Goal: Task Accomplishment & Management: Use online tool/utility

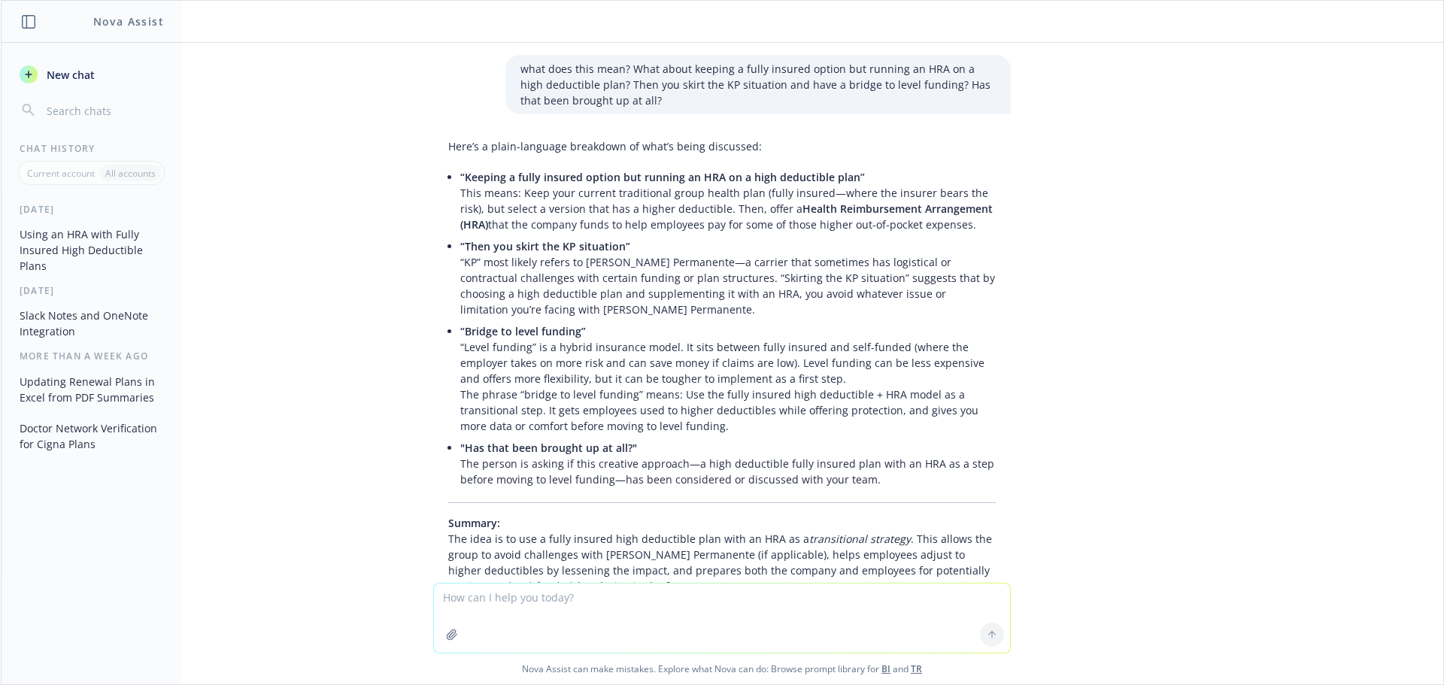
scroll to position [0, 446]
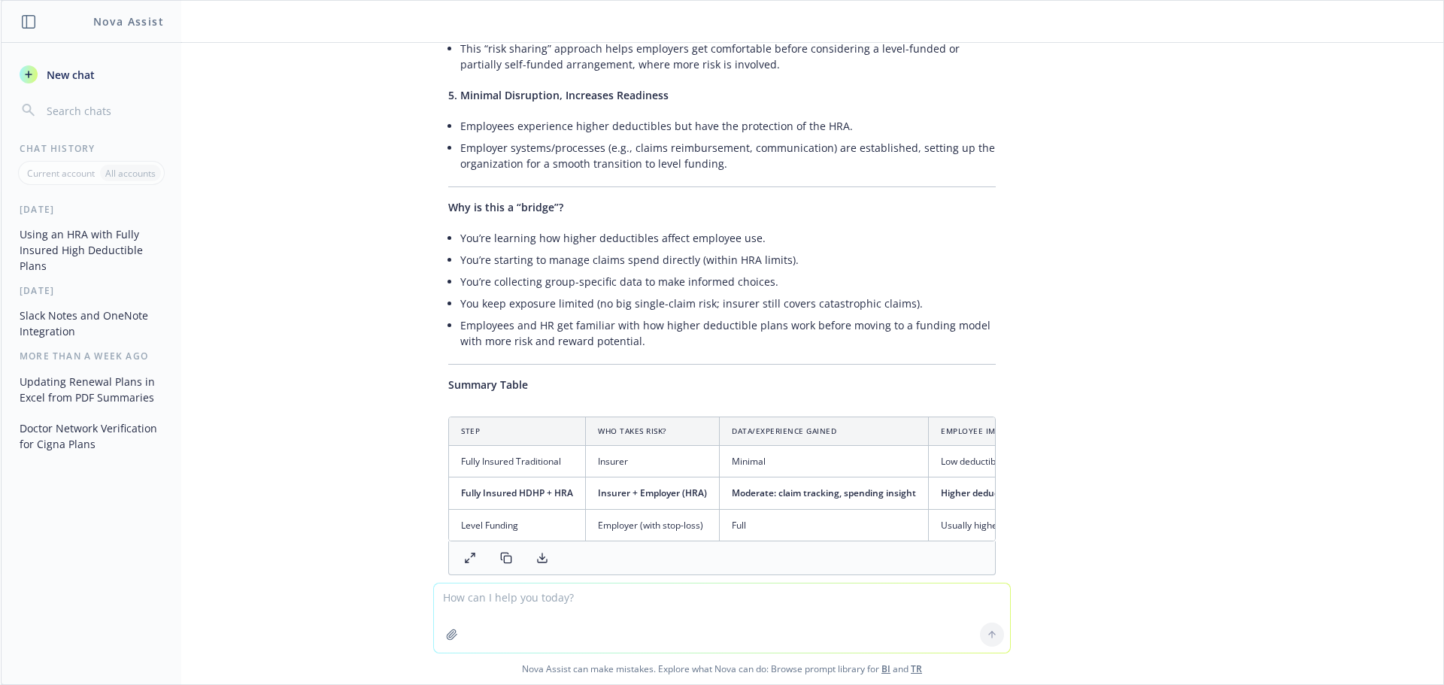
click at [581, 618] on textarea at bounding box center [722, 618] width 576 height 69
paste textarea ""The way we work is the work" - This reflects someone who understands that proc…"
click at [609, 594] on textarea ""The way we work is the work" - This reflects someone who understands that proc…" at bounding box center [722, 610] width 576 height 85
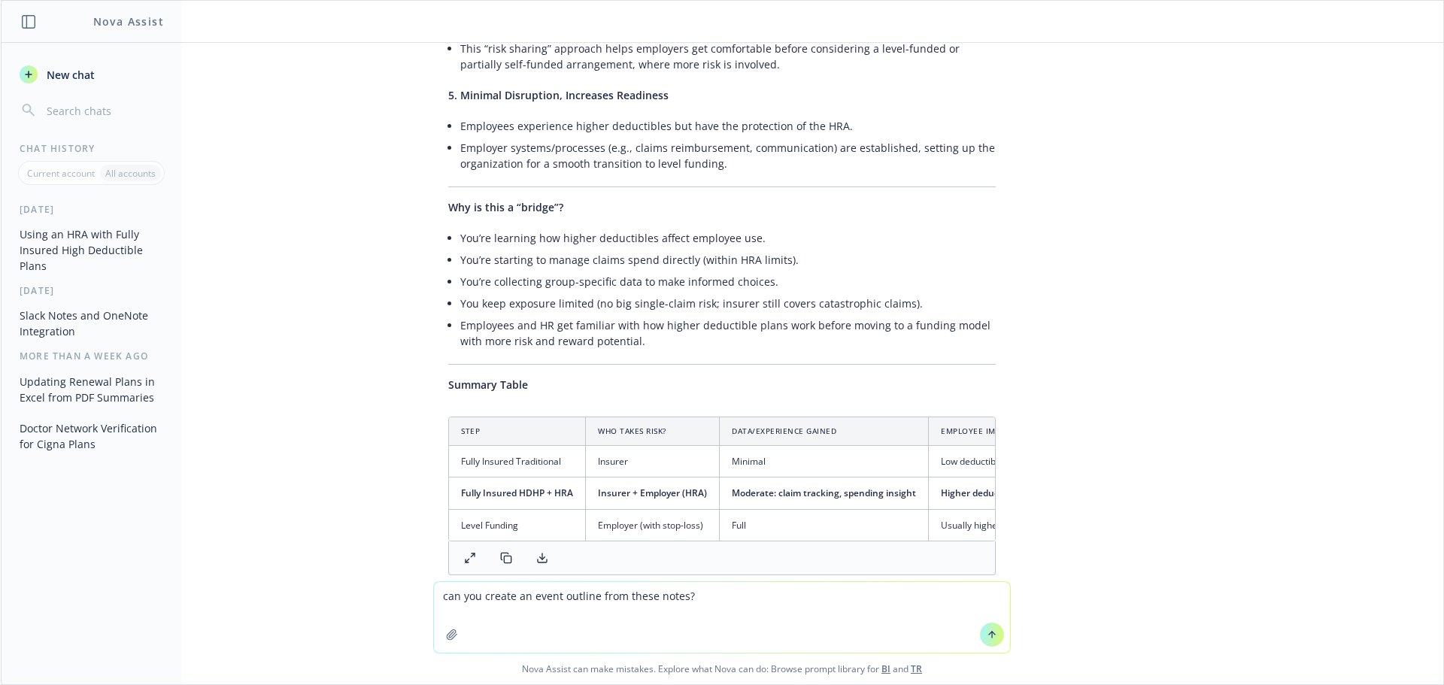
paste textarea "Coordinate w/ office mgr on 10/16 event setup in new SF office floor. Discuss l…"
type textarea "lor ips dolors am conse adipisc elit seddo eiusm? Temporinci u/ labore etd ma 8…"
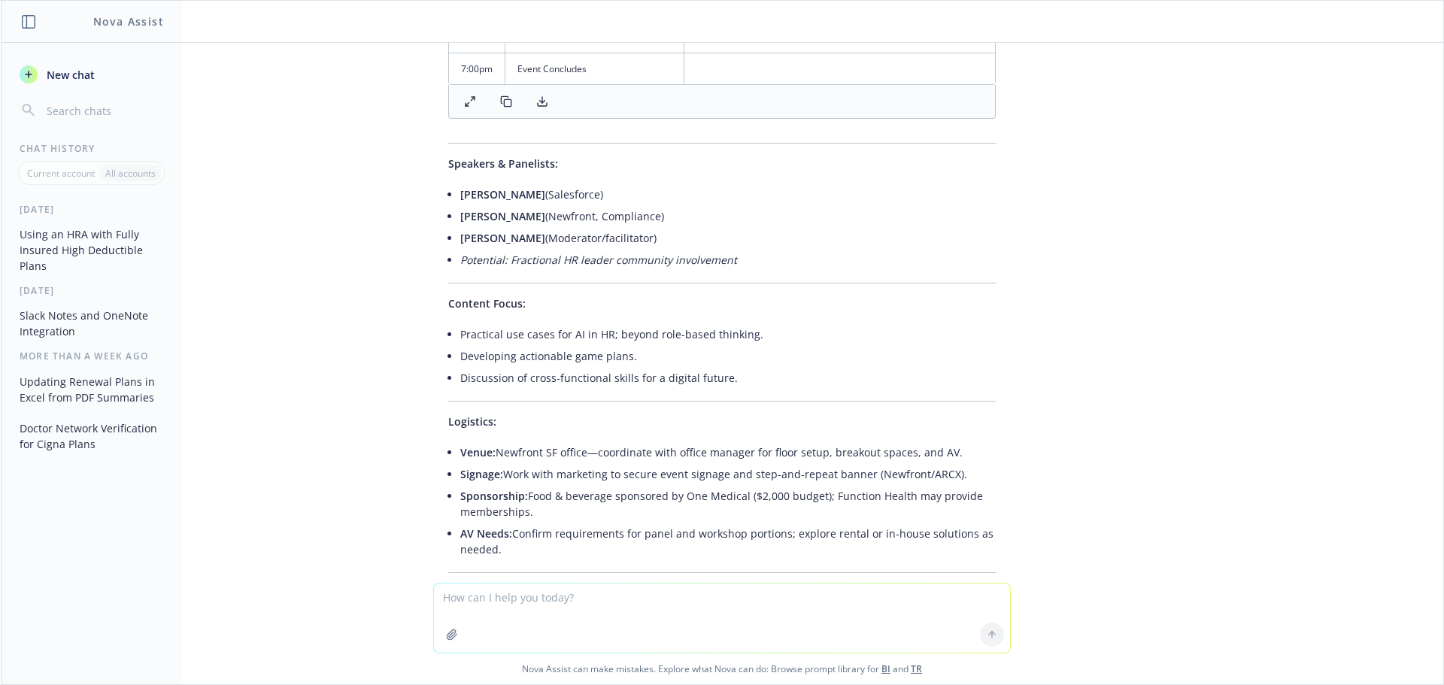
scroll to position [6709, 0]
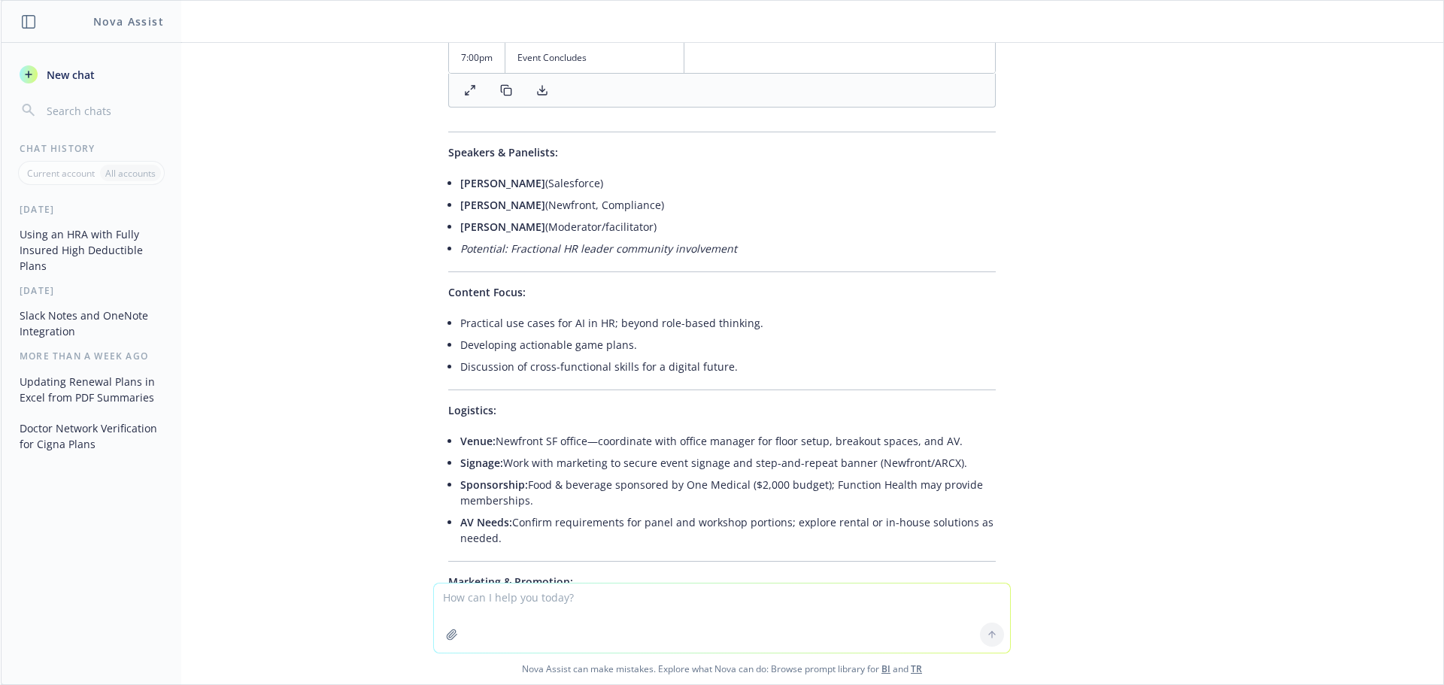
type textarea "t"
click at [558, 601] on textarea "great ... can you create a few powerpoint slides from this" at bounding box center [722, 617] width 576 height 71
drag, startPoint x: 761, startPoint y: 593, endPoint x: 660, endPoint y: 598, distance: 100.9
click at [660, 598] on textarea "great ... can you create a beatiful powerpoint slides from this" at bounding box center [722, 617] width 576 height 71
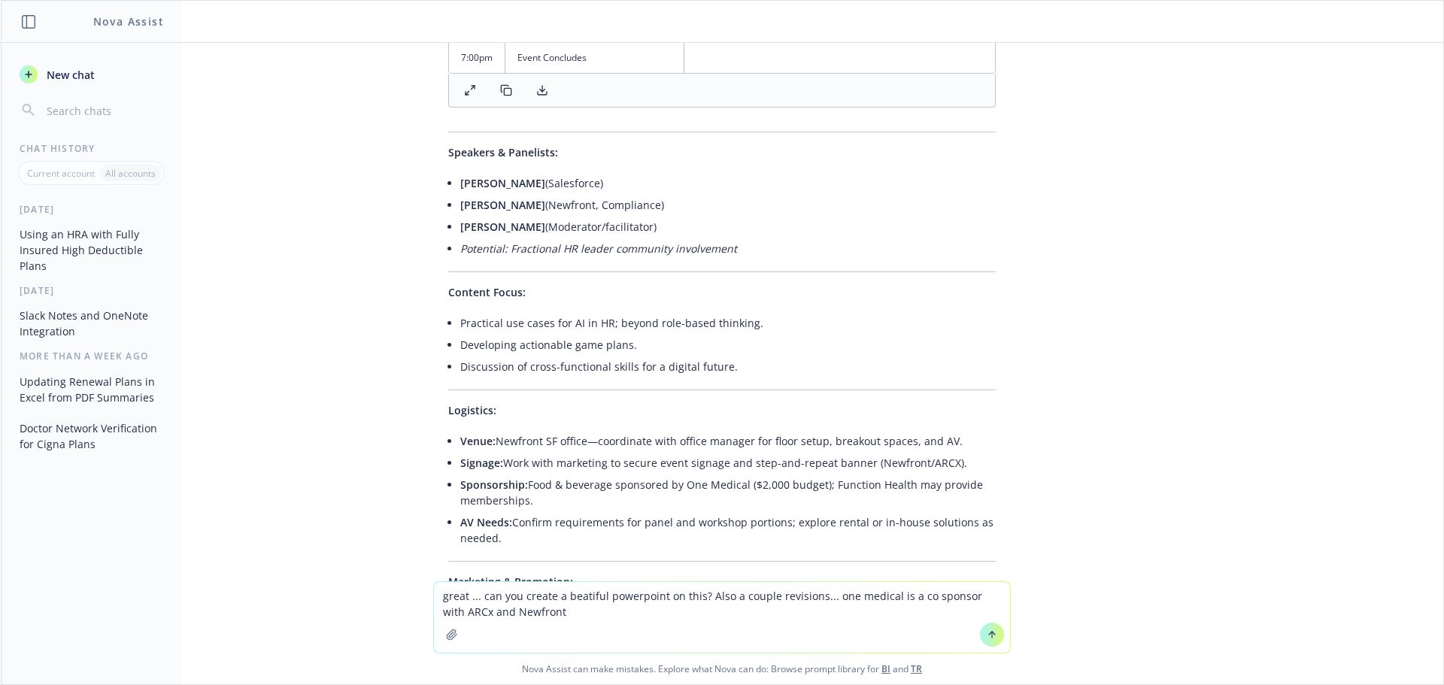
click at [821, 596] on textarea "great ... can you create a beatiful powerpoint on this? Also a couple revisions…" at bounding box center [722, 617] width 576 height 71
click at [646, 621] on textarea "great ... can you create a beatiful powerpoint on this? Also a couple revisions…" at bounding box center [722, 617] width 576 height 71
type textarea "great ... can you create a beatiful powerpoint on this? Also a couple revisions…"
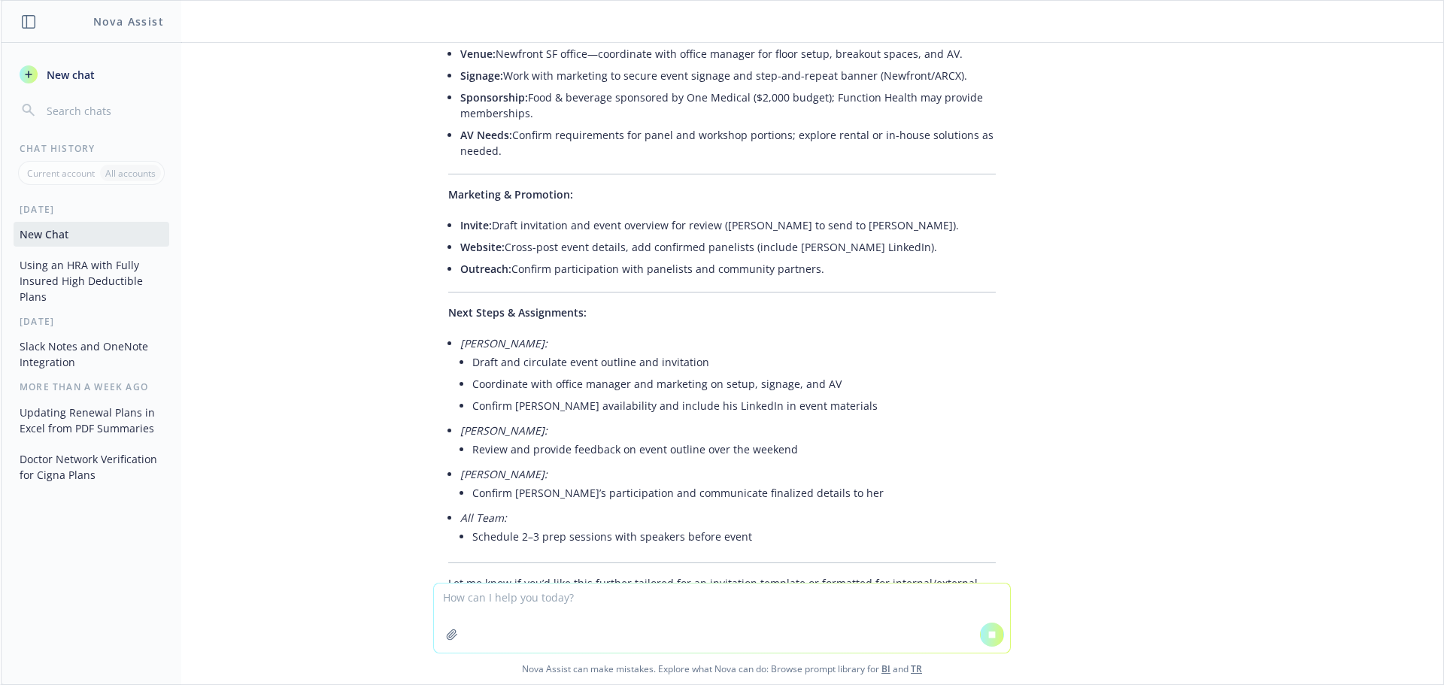
scroll to position [7098, 0]
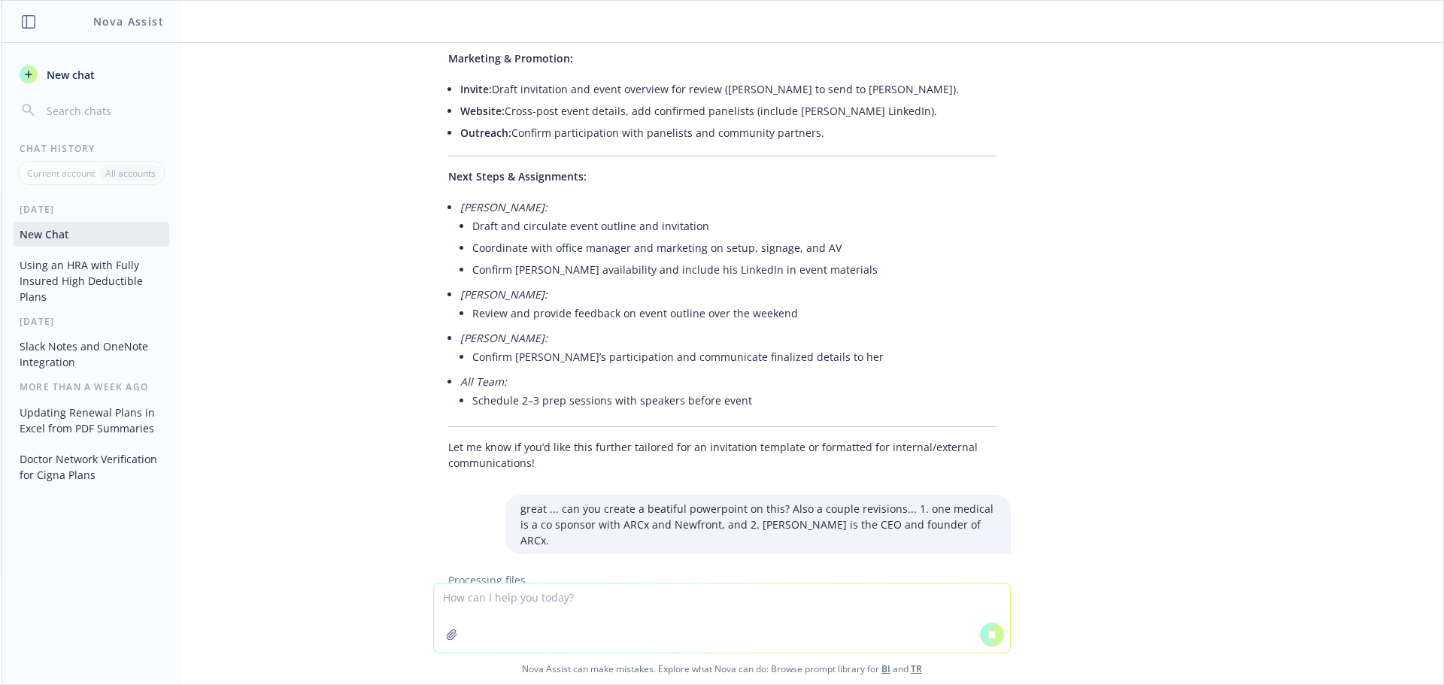
click at [472, 603] on textarea at bounding box center [722, 618] width 576 height 69
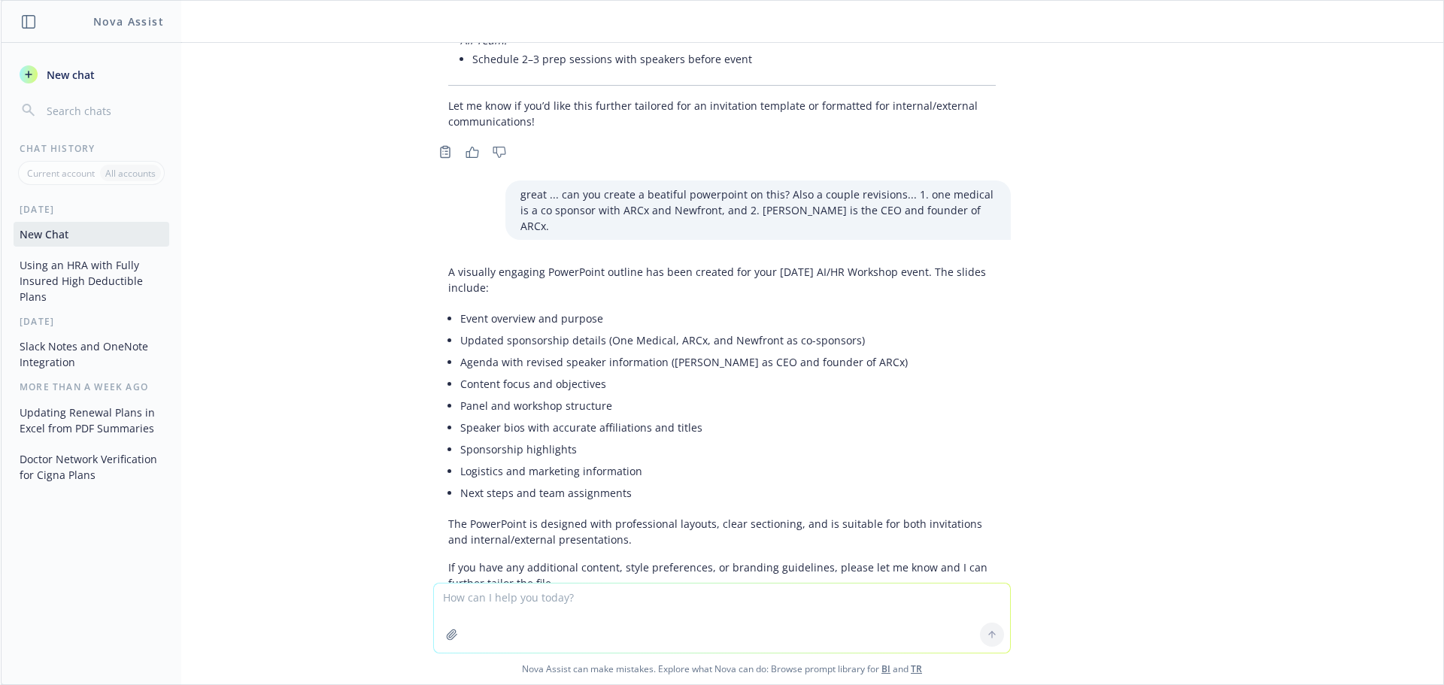
scroll to position [7602, 0]
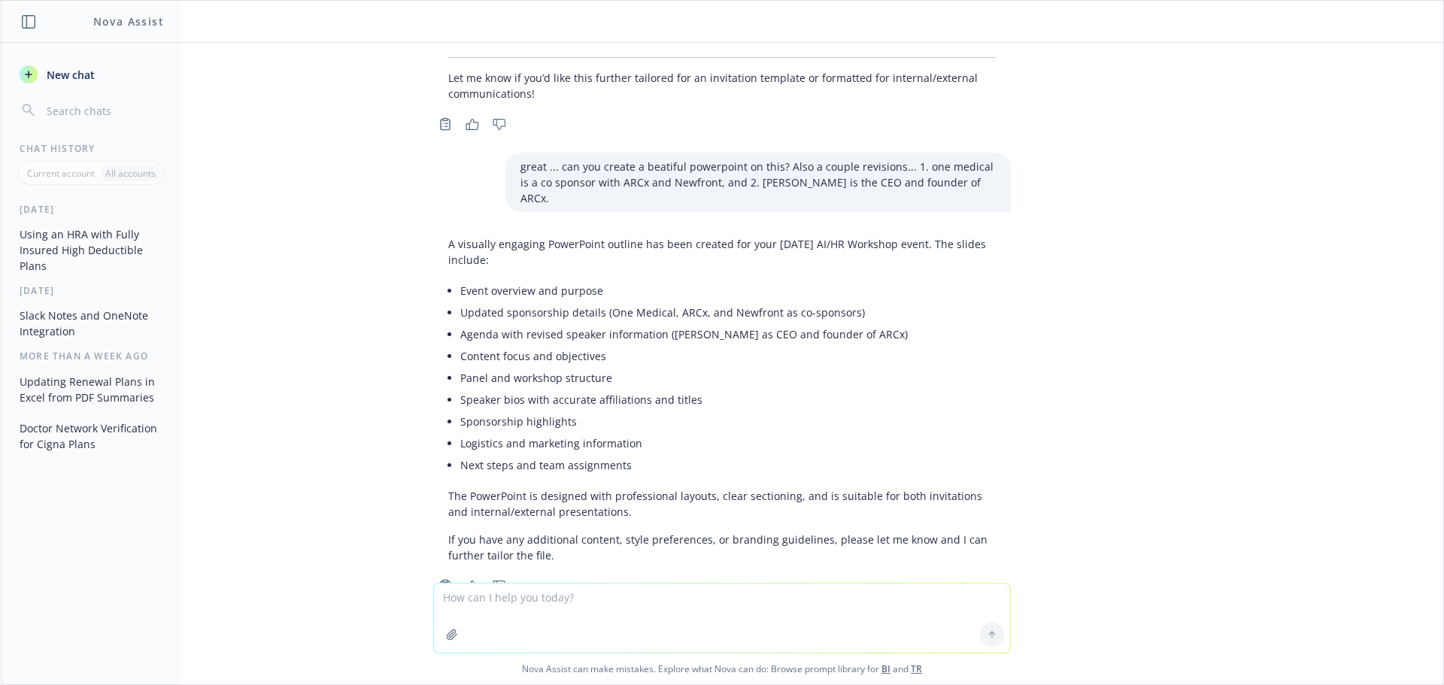
click at [512, 597] on textarea at bounding box center [722, 618] width 576 height 69
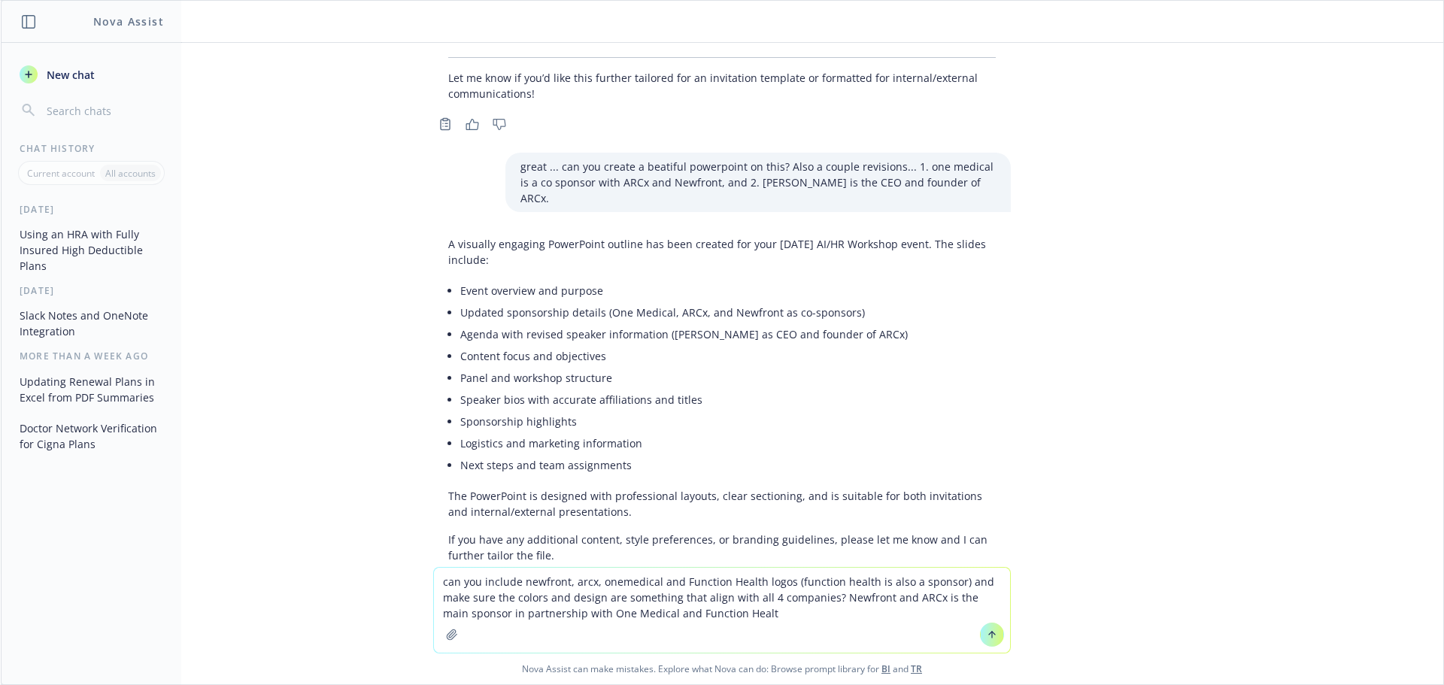
type textarea "can you include newfront, arcx, onemedical and Function Health logos (function …"
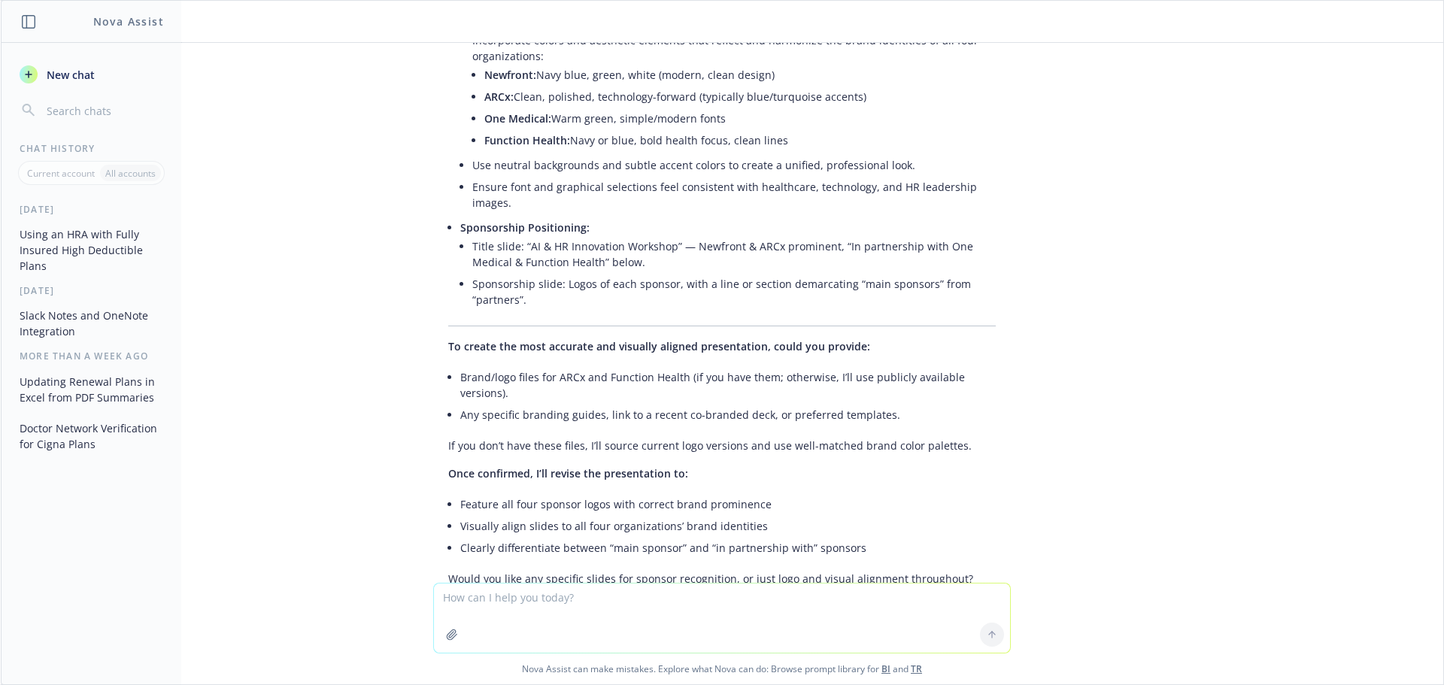
scroll to position [8515, 0]
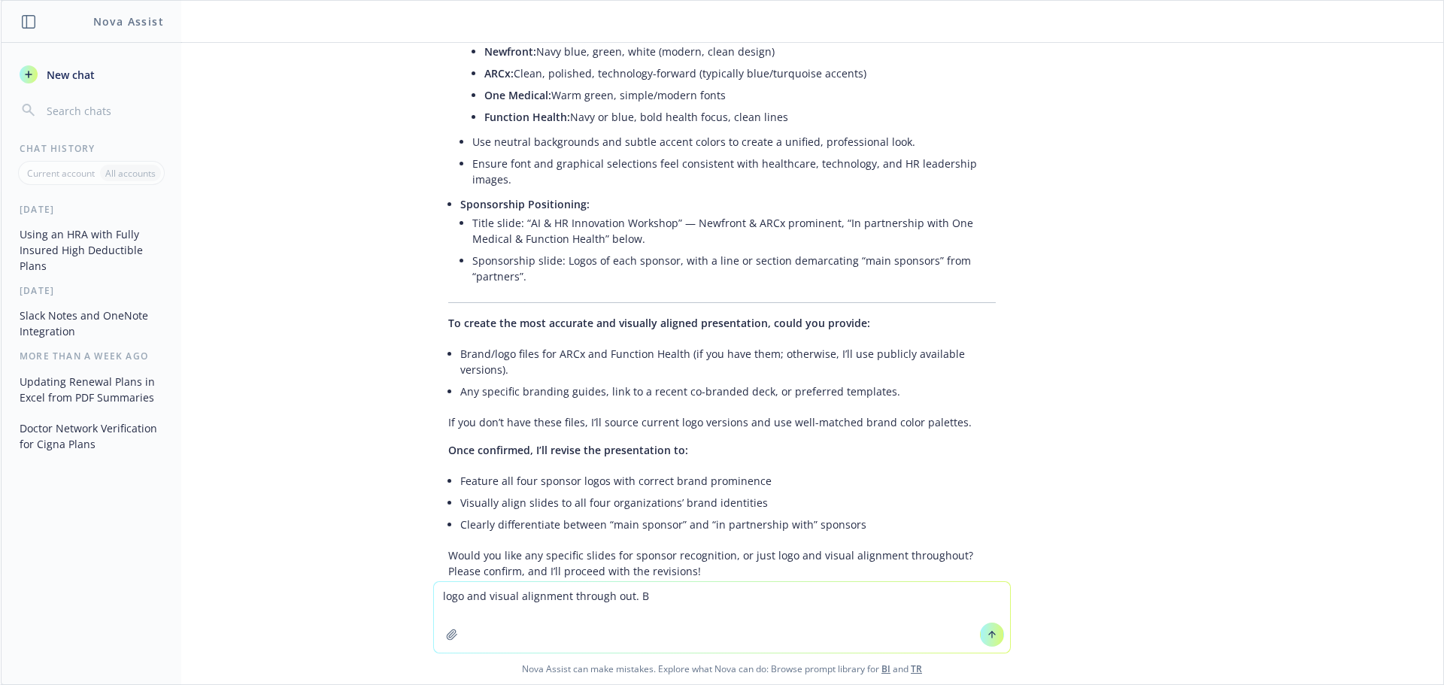
type textarea "logo and visual alignment through out."
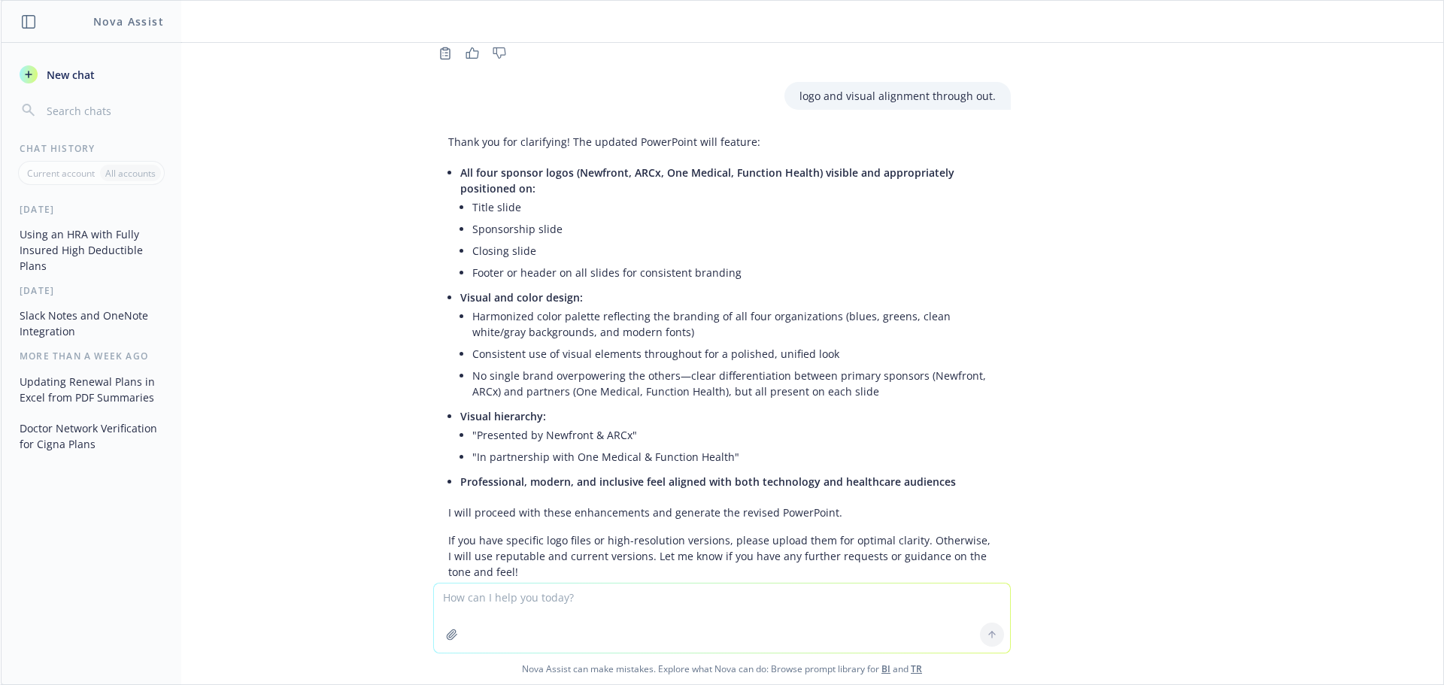
scroll to position [9065, 0]
click at [637, 606] on textarea at bounding box center [722, 618] width 576 height 69
click at [448, 626] on button "button" at bounding box center [452, 635] width 24 height 24
click at [634, 599] on textarea at bounding box center [722, 618] width 576 height 69
paste textarea
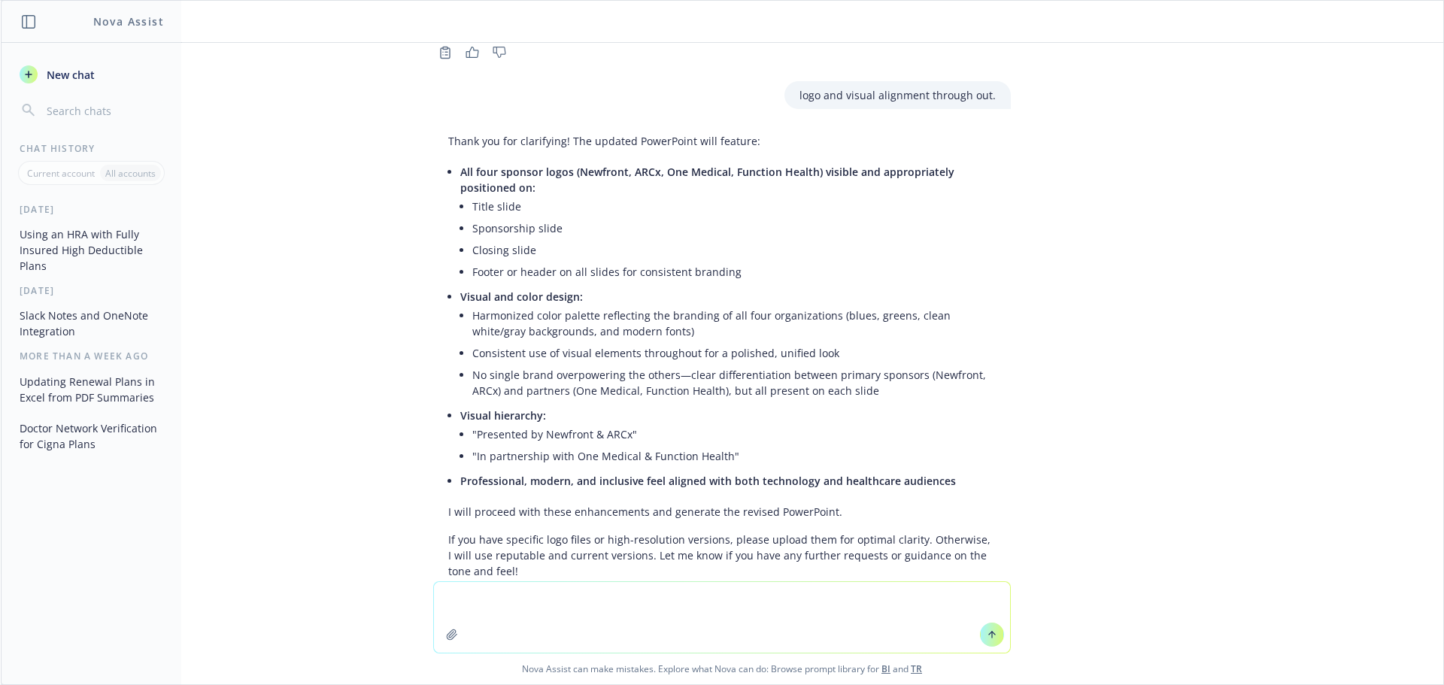
click at [506, 597] on textarea at bounding box center [722, 617] width 576 height 71
paste textarea
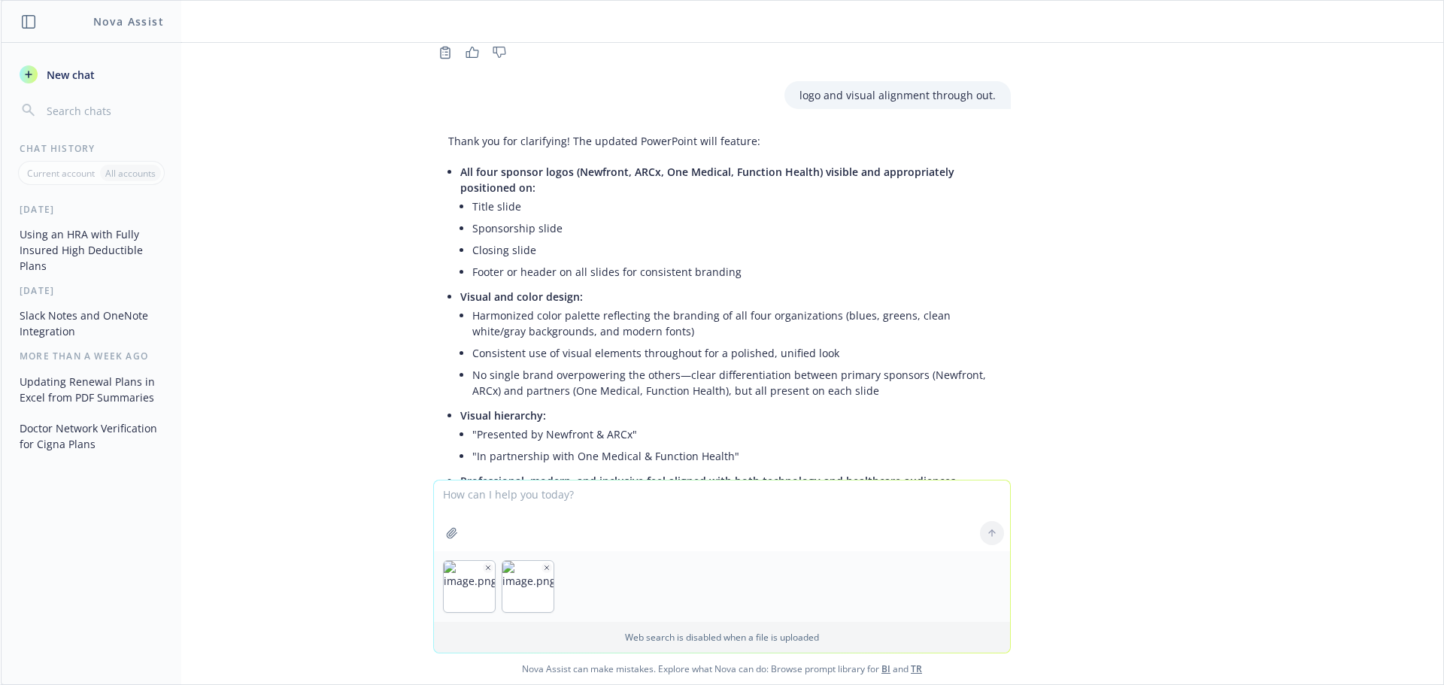
click at [565, 511] on textarea at bounding box center [722, 516] width 576 height 71
click at [543, 569] on icon "button" at bounding box center [547, 568] width 8 height 8
click at [484, 567] on icon "button" at bounding box center [488, 568] width 8 height 8
click at [568, 497] on textarea at bounding box center [722, 516] width 576 height 71
click at [515, 589] on img "button" at bounding box center [528, 586] width 51 height 51
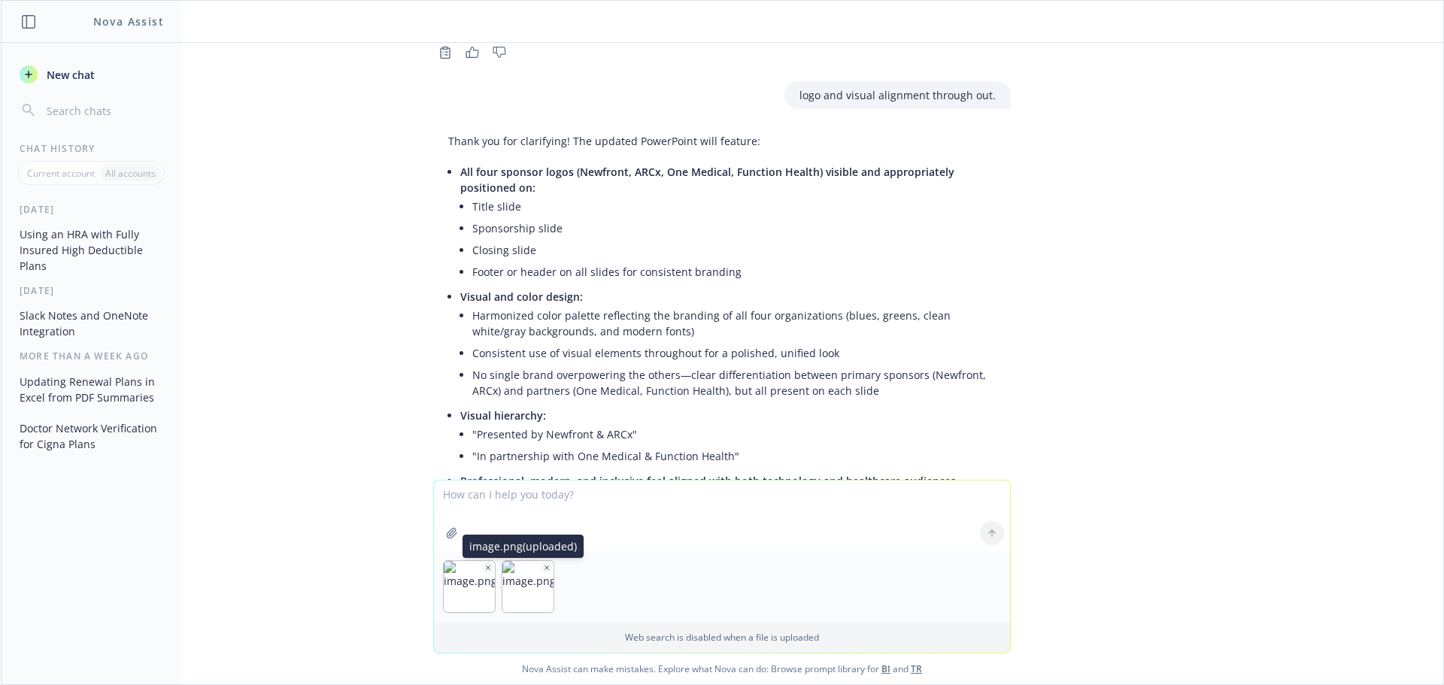
click at [543, 566] on icon "button" at bounding box center [547, 568] width 8 height 8
click at [521, 506] on textarea at bounding box center [722, 516] width 576 height 71
click at [609, 491] on textarea at bounding box center [722, 516] width 576 height 71
drag, startPoint x: 760, startPoint y: 558, endPoint x: 752, endPoint y: 548, distance: 12.8
click at [760, 558] on div at bounding box center [722, 586] width 576 height 71
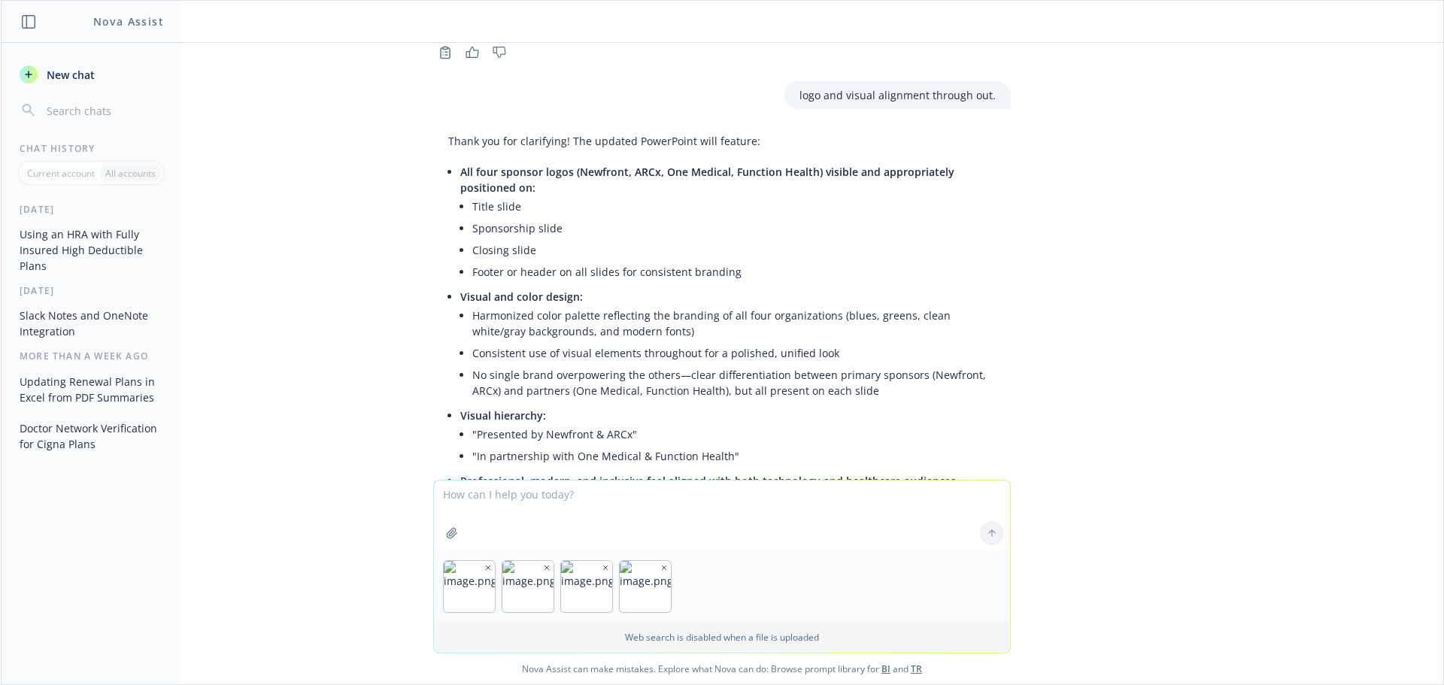
click at [708, 510] on textarea at bounding box center [722, 516] width 576 height 71
type textarea "h"
type textarea "if you can find a logo that says function health and not just function that wou…"
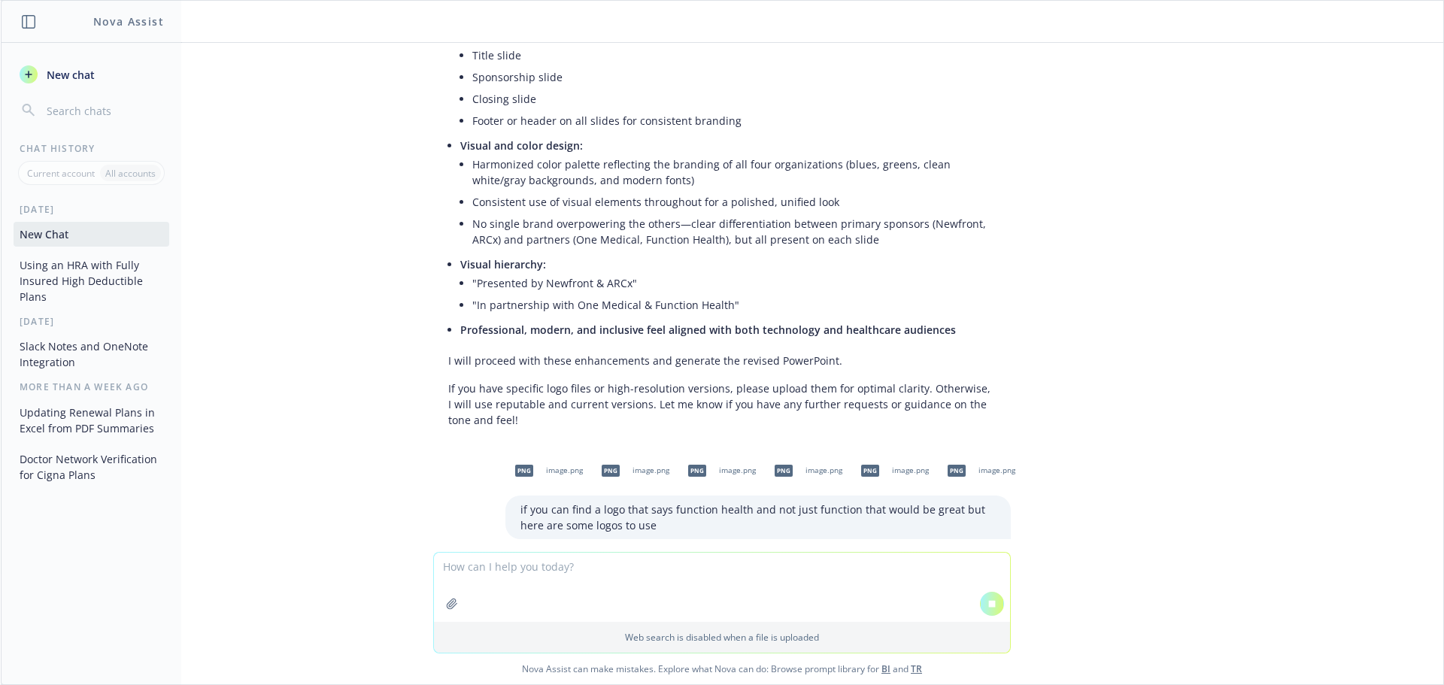
scroll to position [9008, 0]
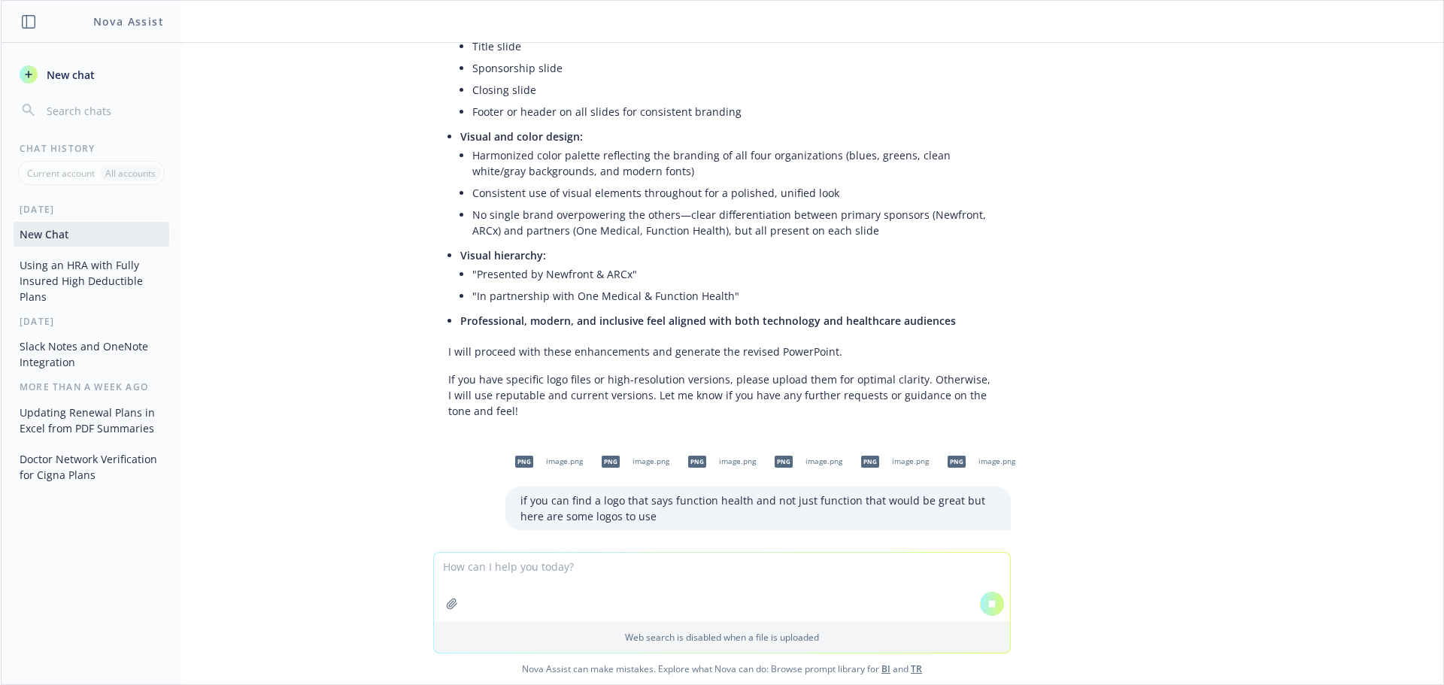
click at [557, 571] on textarea at bounding box center [722, 587] width 576 height 69
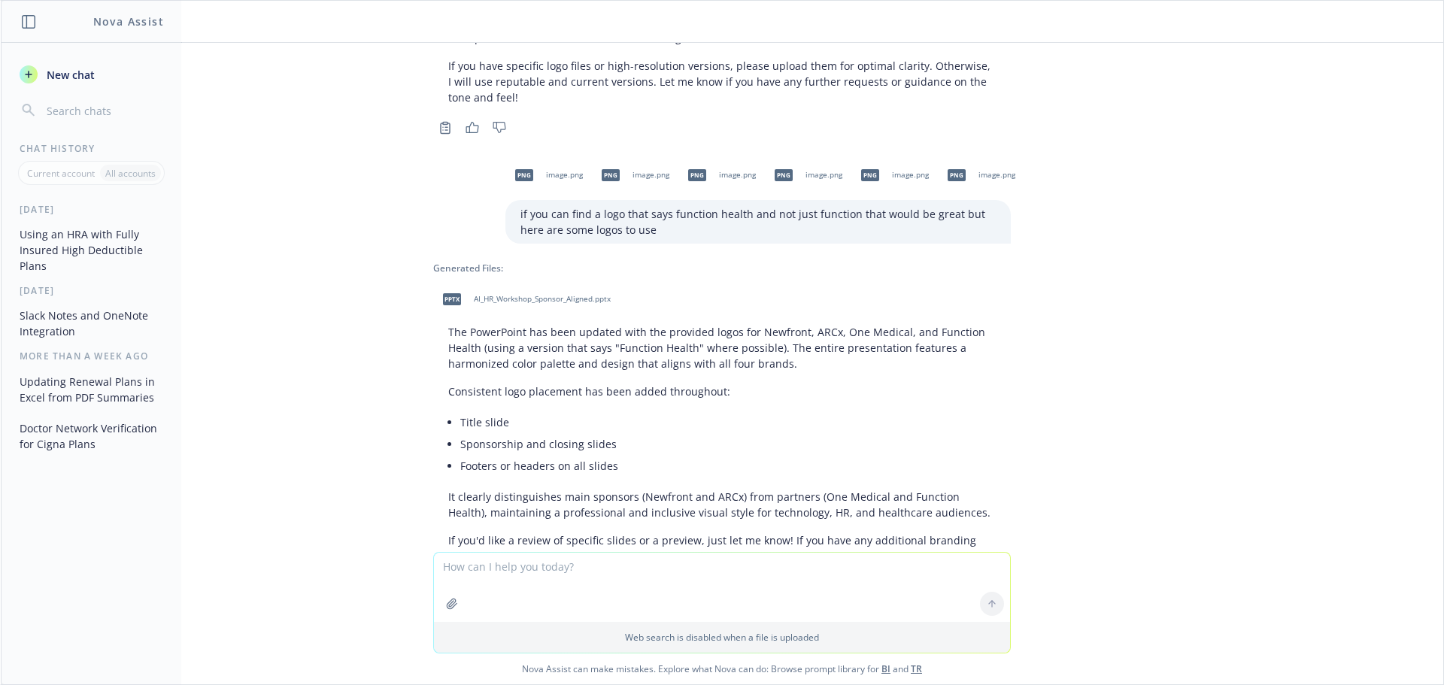
scroll to position [9554, 0]
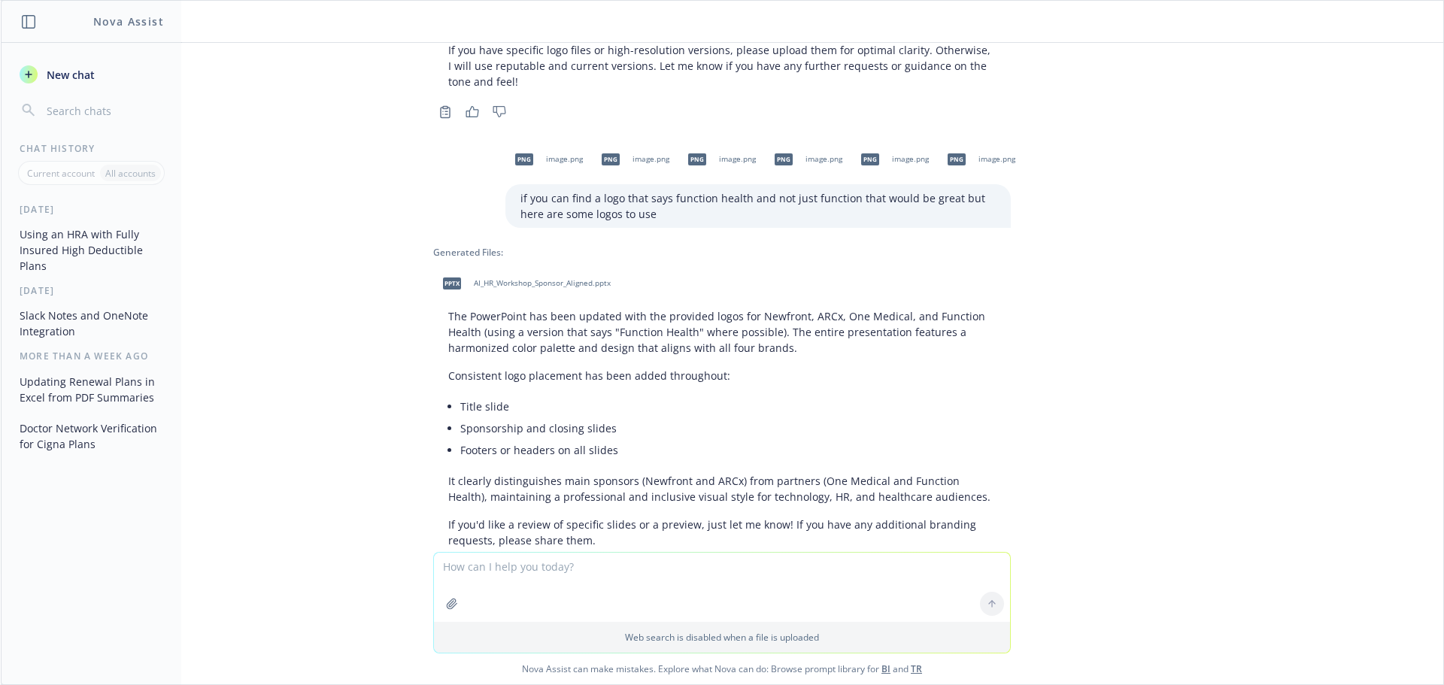
click at [506, 278] on span "AI_HR_Workshop_Sponsor_Aligned.pptx" at bounding box center [542, 283] width 137 height 10
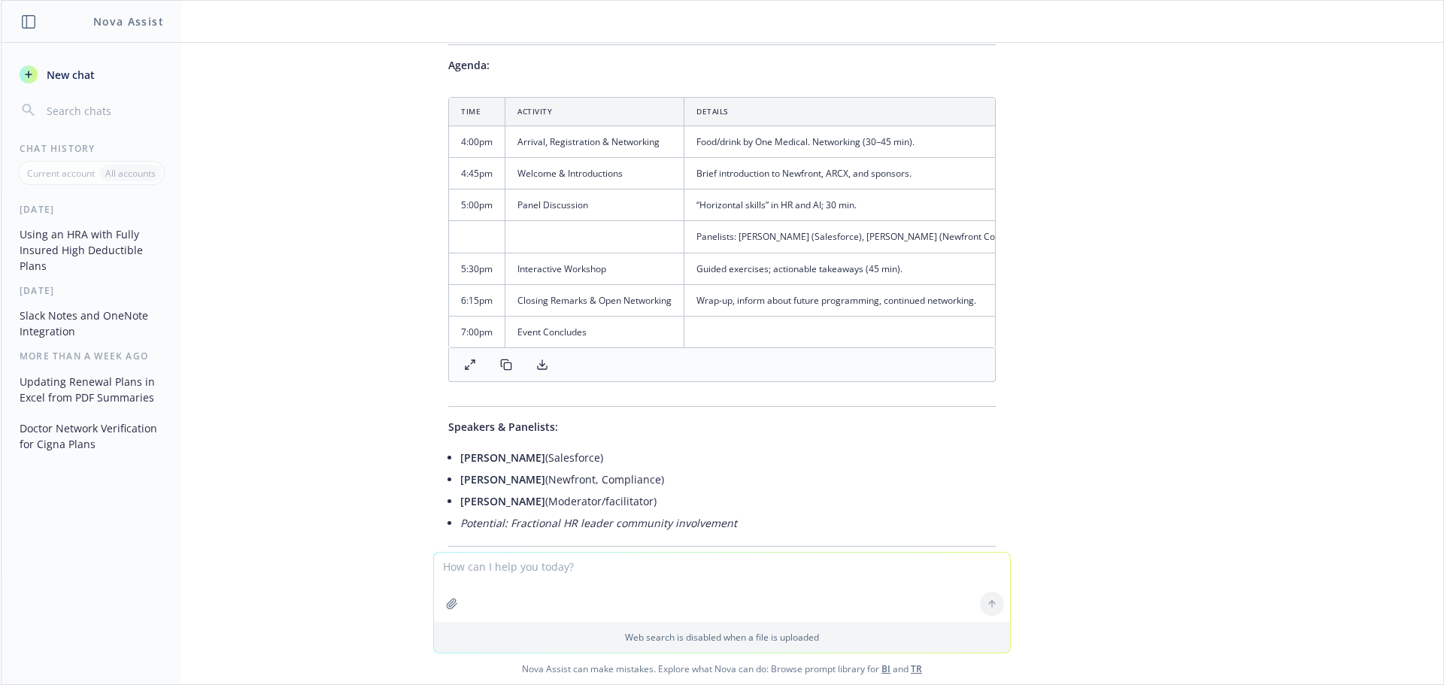
scroll to position [5989, 0]
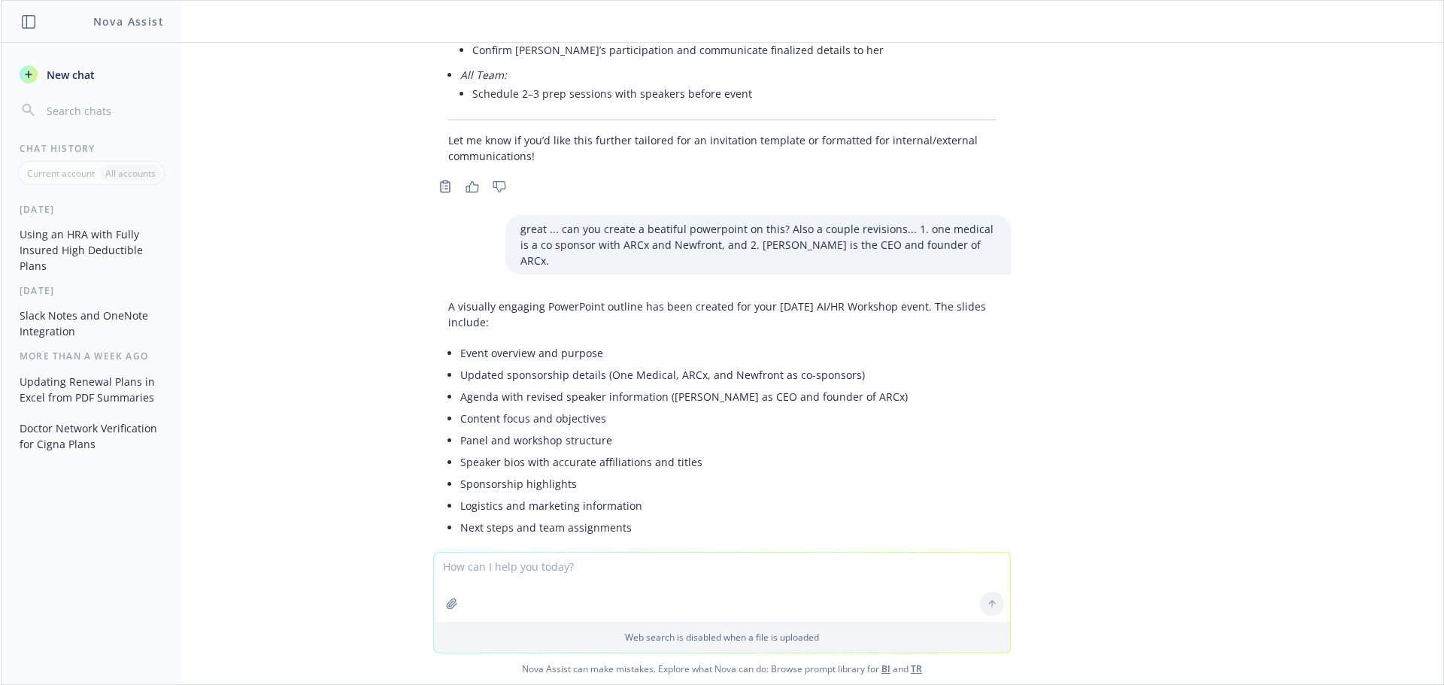
scroll to position [7264, 0]
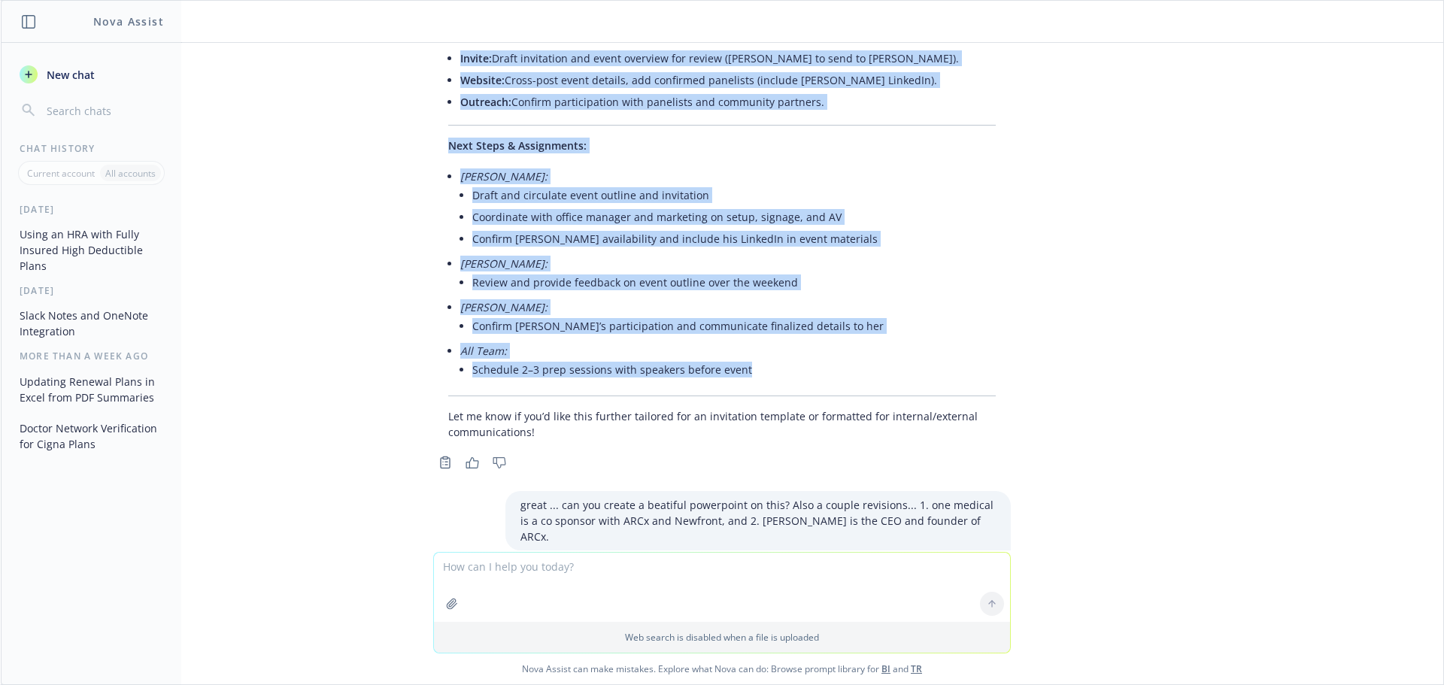
drag, startPoint x: 439, startPoint y: 288, endPoint x: 765, endPoint y: 342, distance: 330.2
copy div "Lorem Ipsumdo: SI & AM Consecte Ad-elitse do Eiusmodt inc UTLA Etdo: Magnaal 93…"
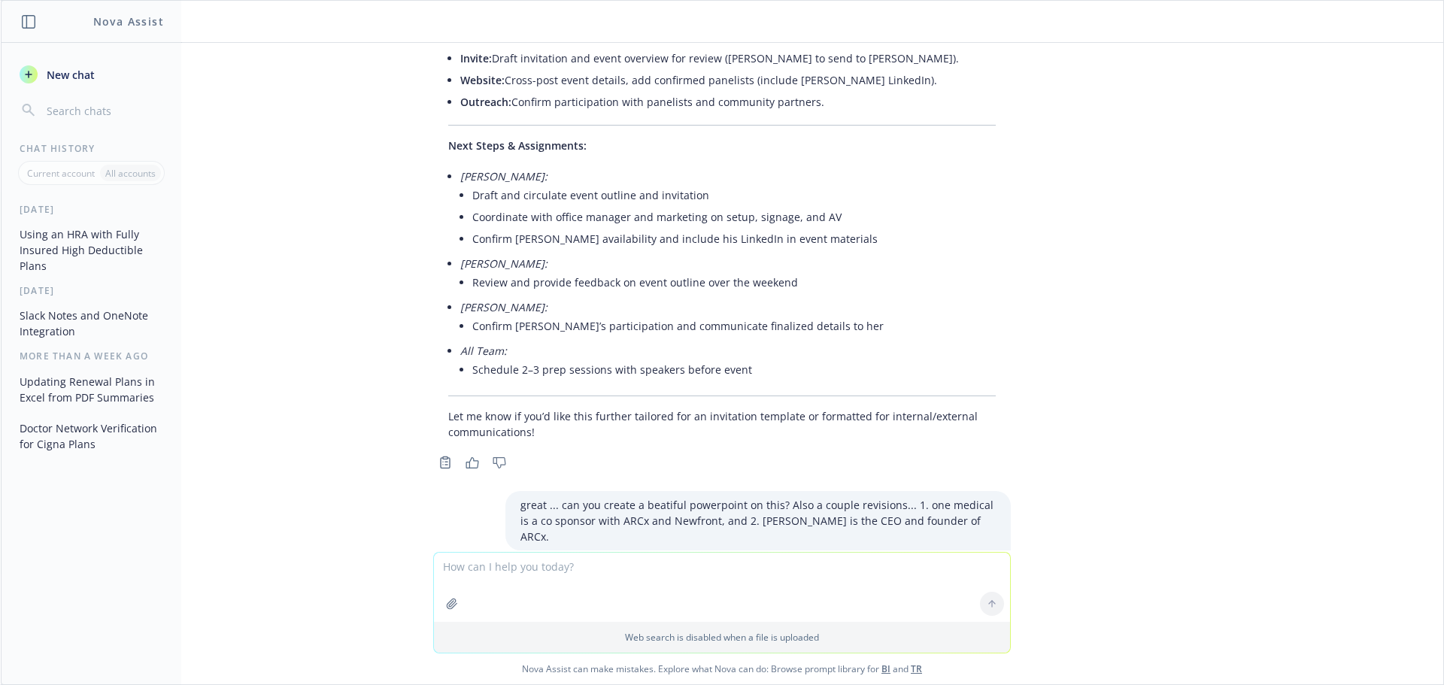
click at [576, 560] on textarea at bounding box center [722, 587] width 576 height 69
click at [608, 564] on textarea at bounding box center [722, 587] width 576 height 69
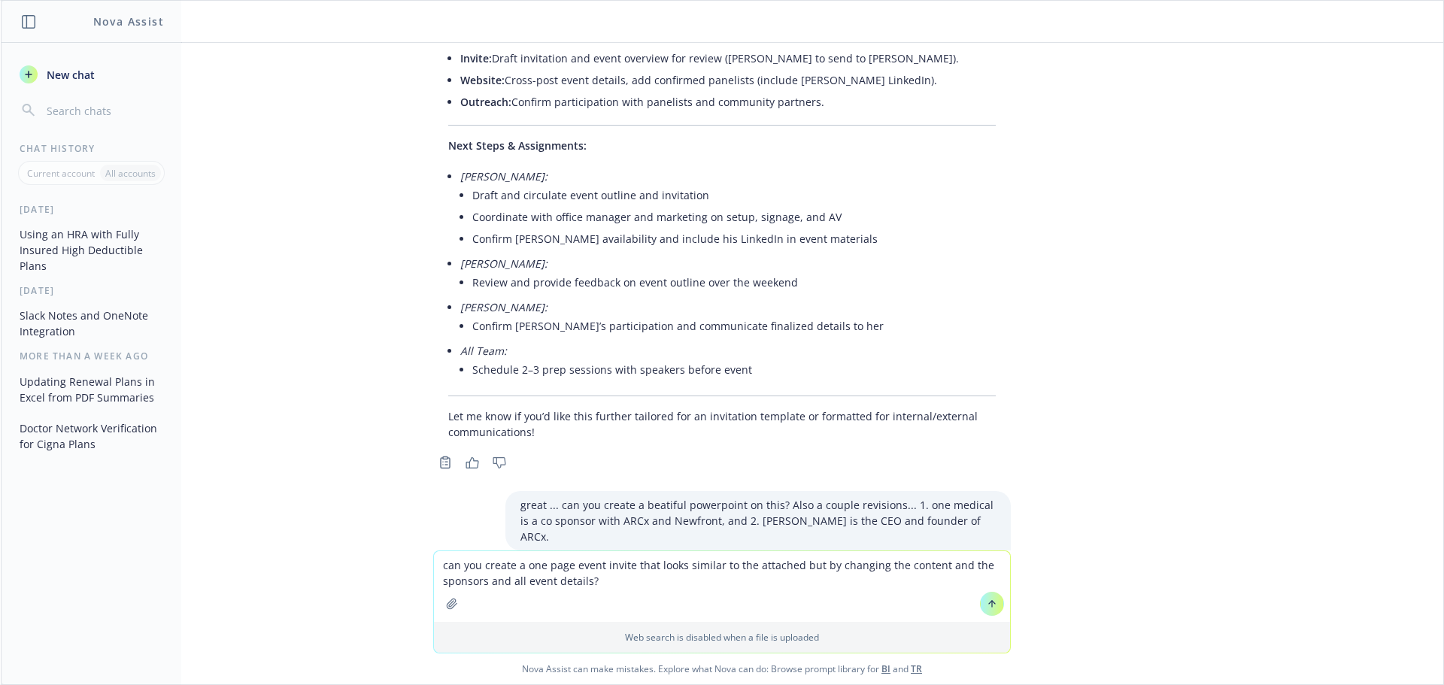
type textarea "can you create a one page event invite that looks similar to the attached but b…"
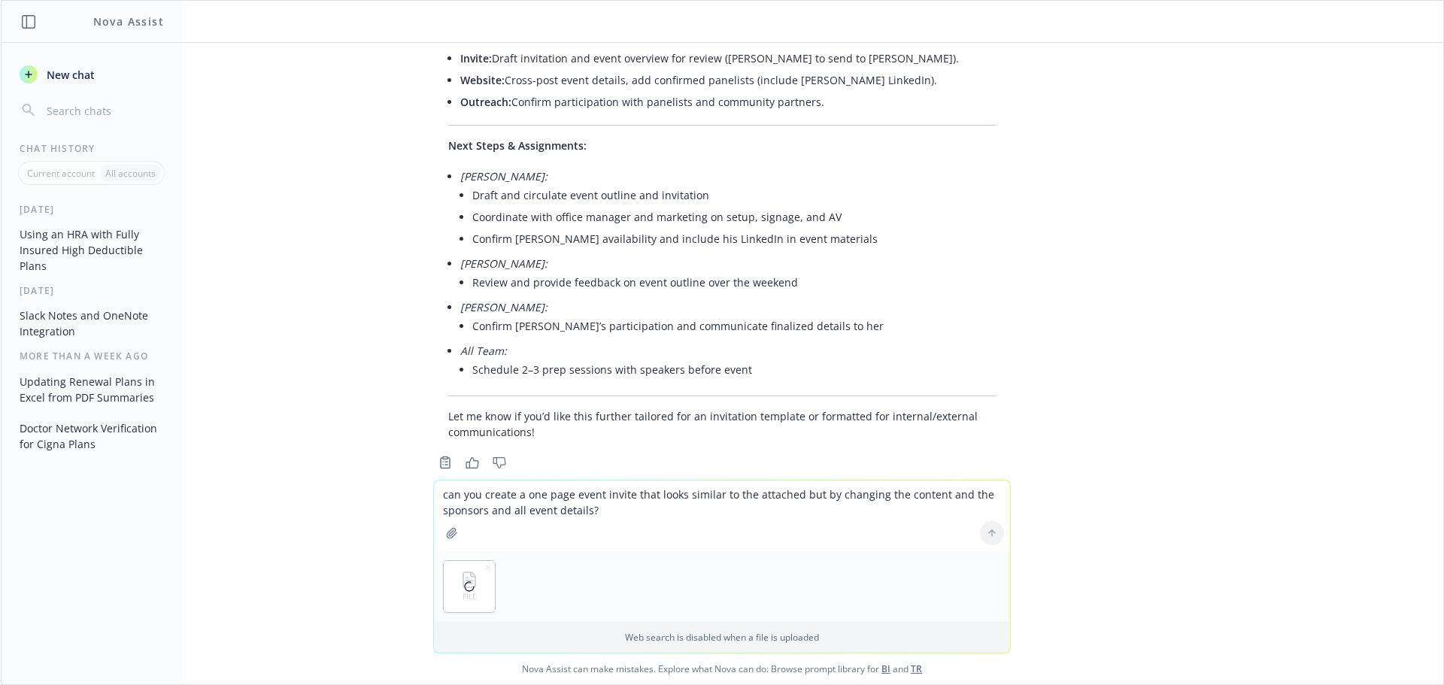
click at [618, 512] on textarea "can you create a one page event invite that looks similar to the attached but b…" at bounding box center [722, 516] width 576 height 71
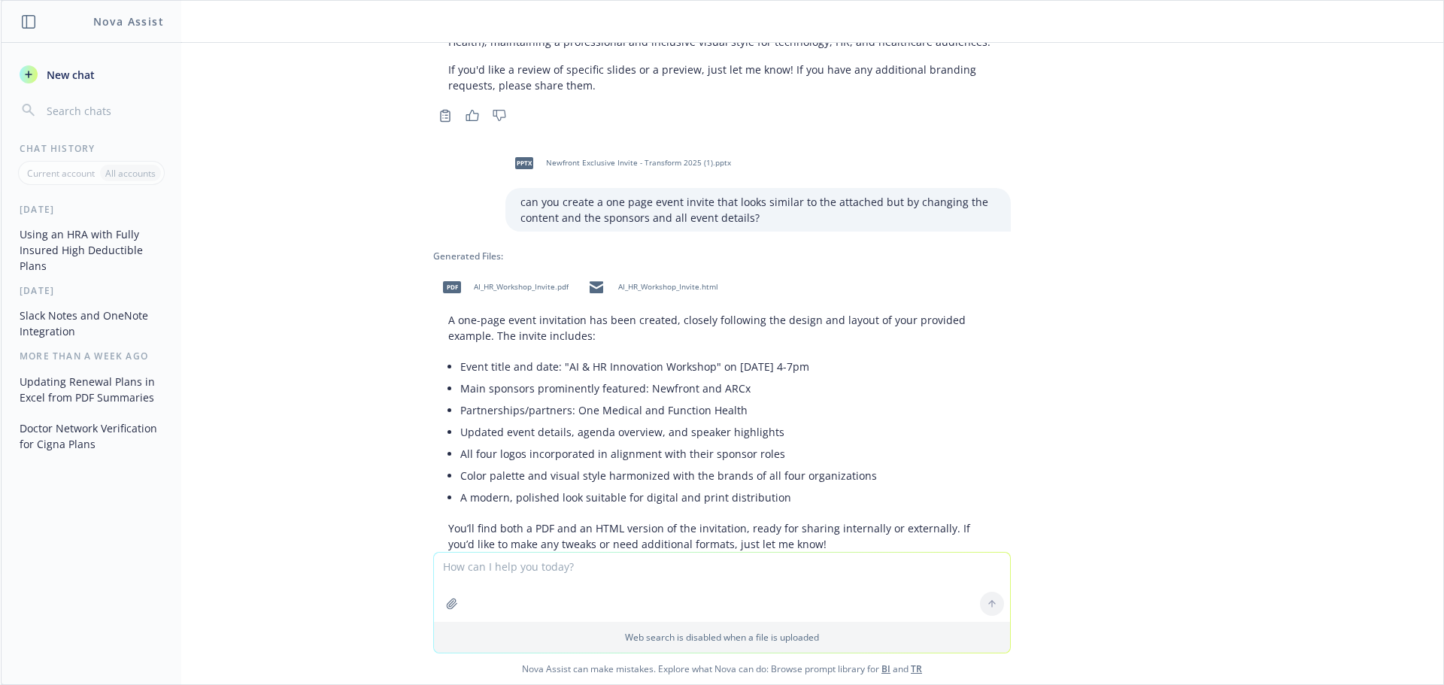
scroll to position [10013, 0]
click at [461, 265] on div "pdf AI_HR_Workshop_Invite.pdf" at bounding box center [502, 284] width 138 height 38
click at [440, 606] on button "button" at bounding box center [452, 604] width 24 height 24
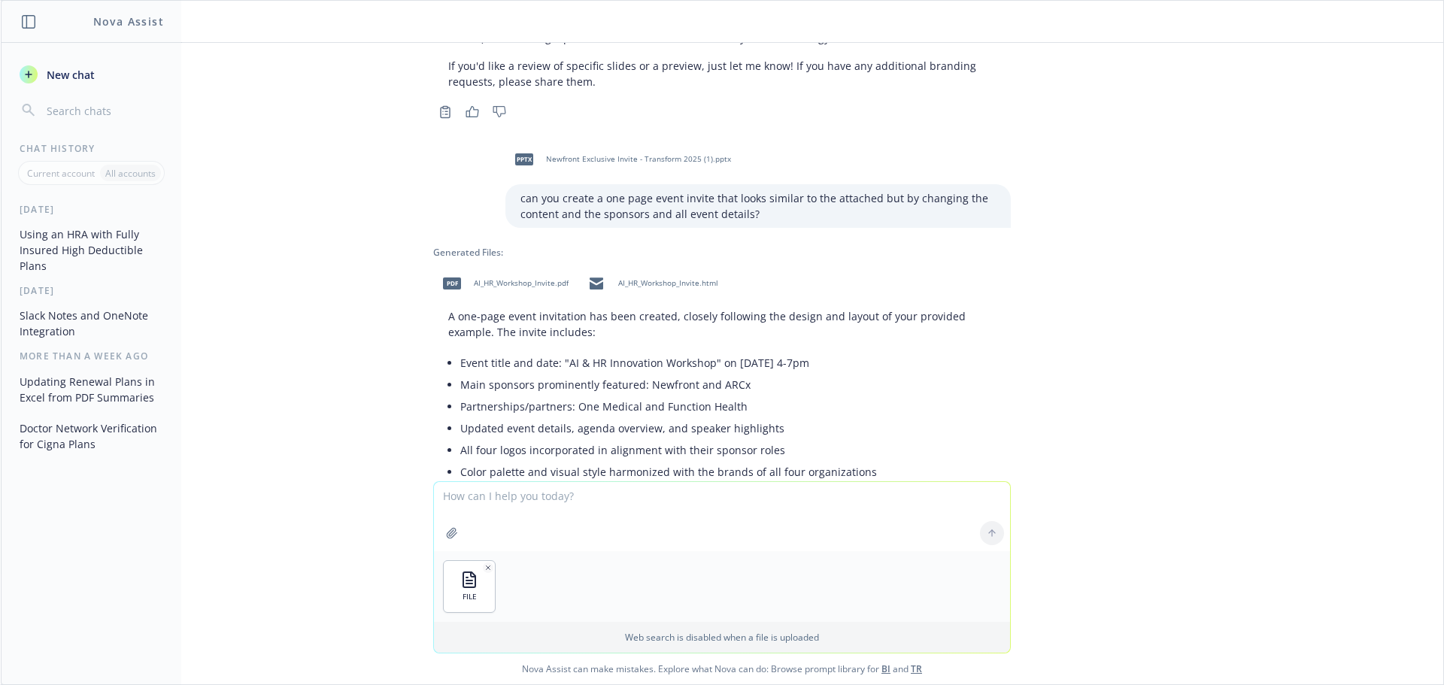
click at [634, 492] on textarea at bounding box center [722, 516] width 576 height 69
type textarea "here is the outline i created. Can you come up wtih some titles for the event a…"
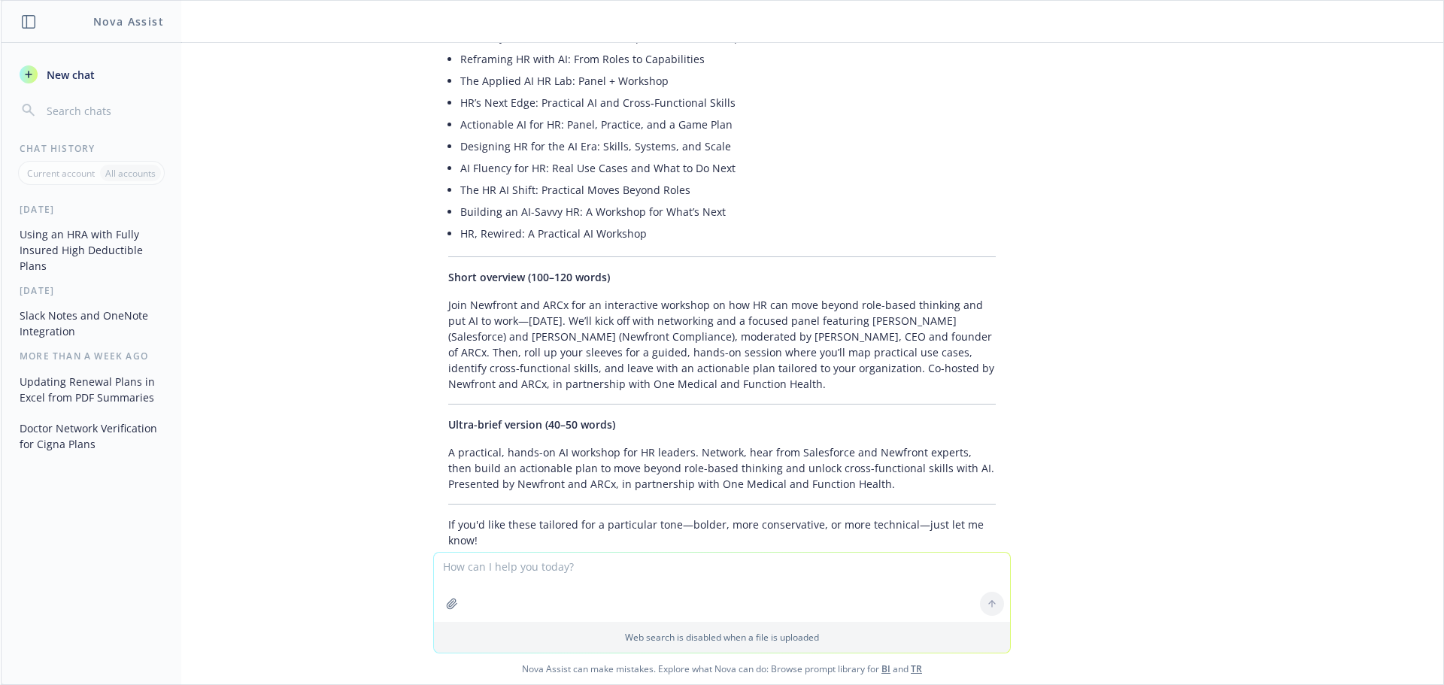
scroll to position [10417, 0]
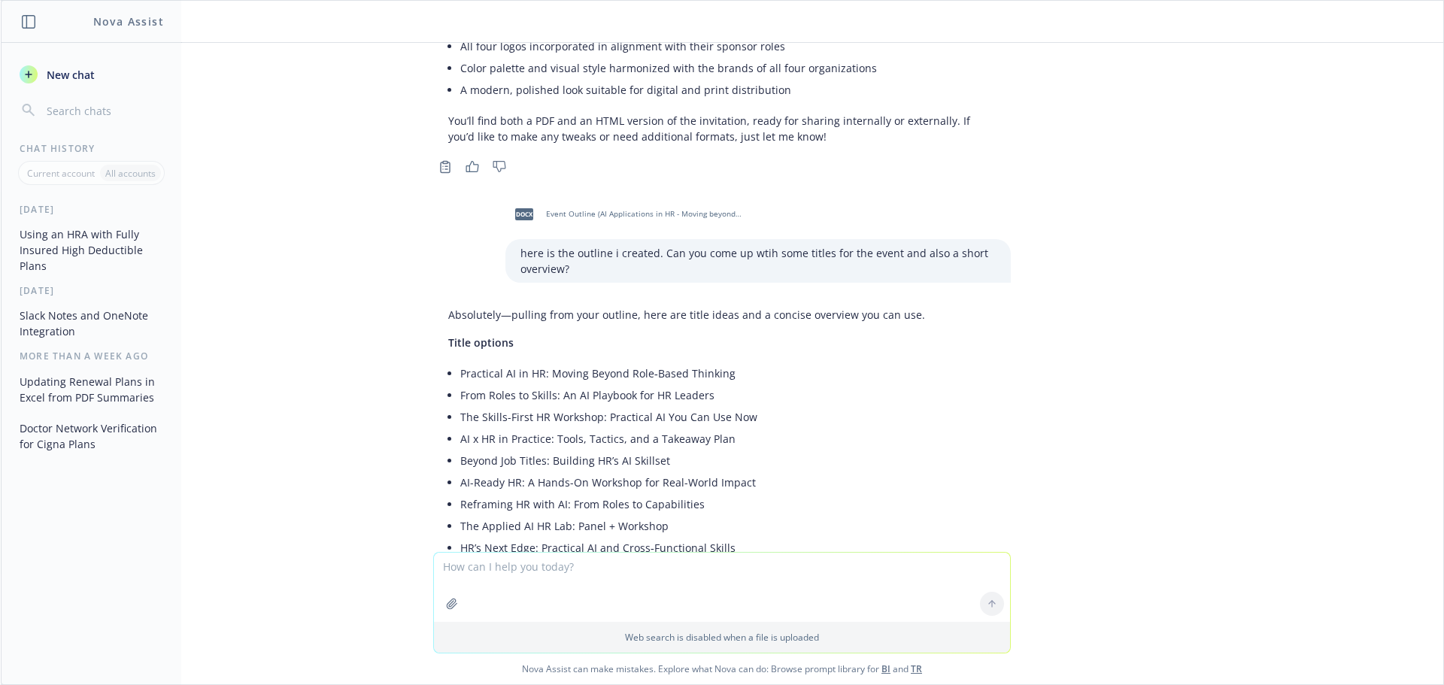
click at [447, 308] on div "Absolutely—pulling from your outline, here are title ideas and a concise overvi…" at bounding box center [722, 650] width 578 height 699
click at [448, 305] on div "Absolutely—pulling from your outline, here are title ideas and a concise overvi…" at bounding box center [722, 650] width 578 height 699
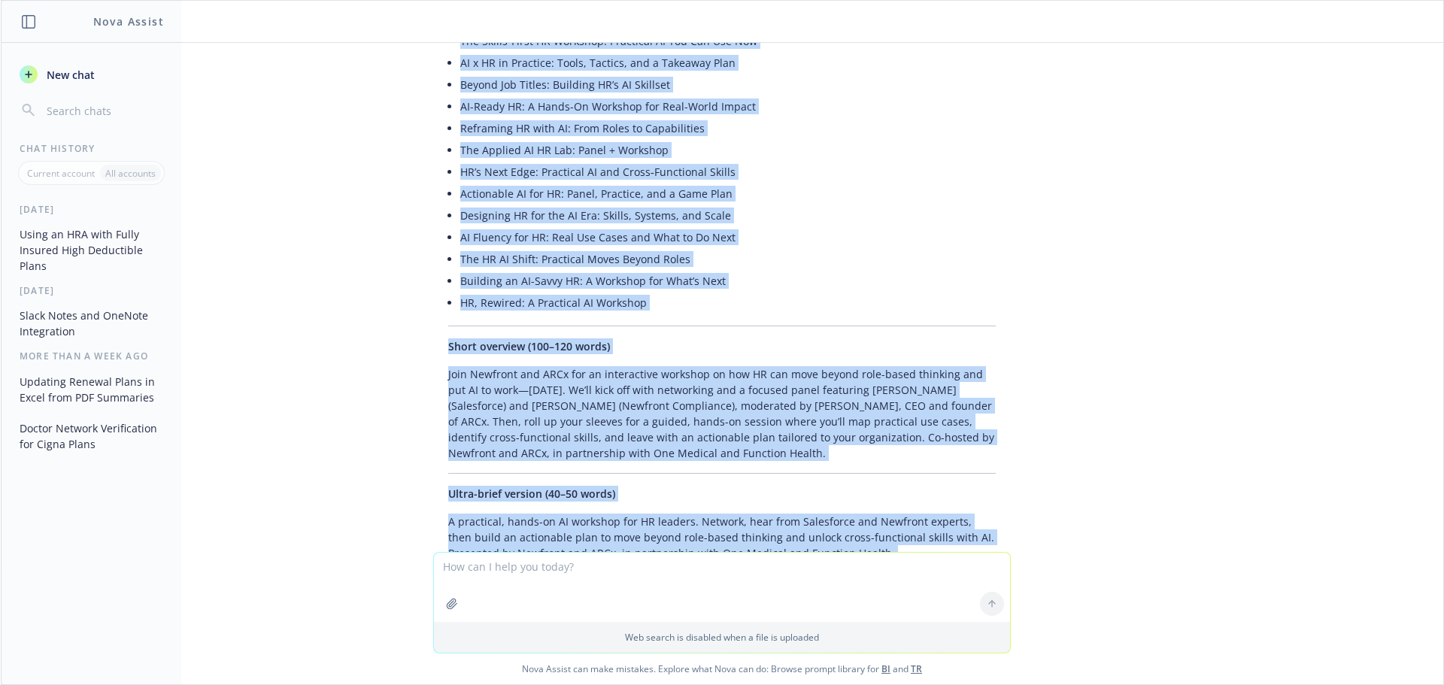
scroll to position [10863, 0]
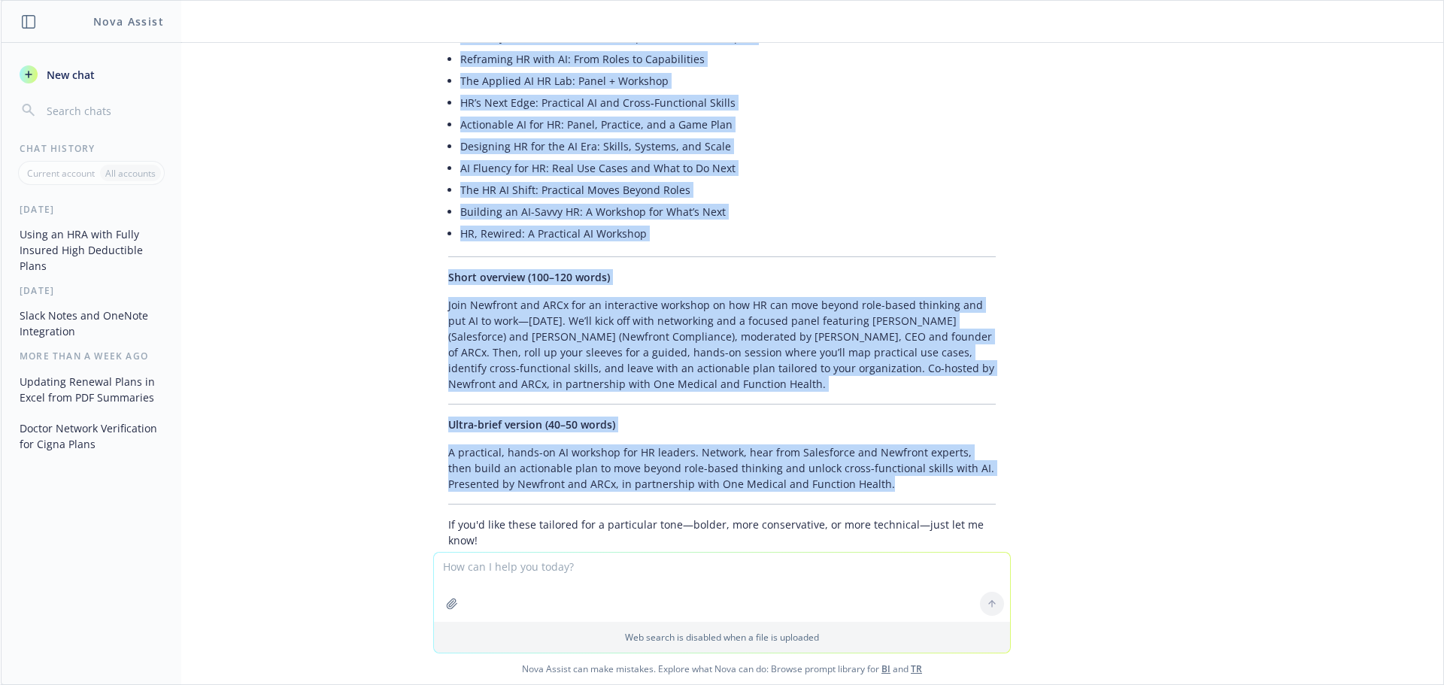
drag, startPoint x: 438, startPoint y: 275, endPoint x: 956, endPoint y: 424, distance: 539.3
click at [956, 424] on div "Absolutely—pulling from your outline, here are title ideas and a concise overvi…" at bounding box center [722, 205] width 578 height 699
copy div "Lorem ipsumdo Sitametco AD el SE: Doeius Tempor Inci‑Utlab Etdolore Magn Aliqu …"
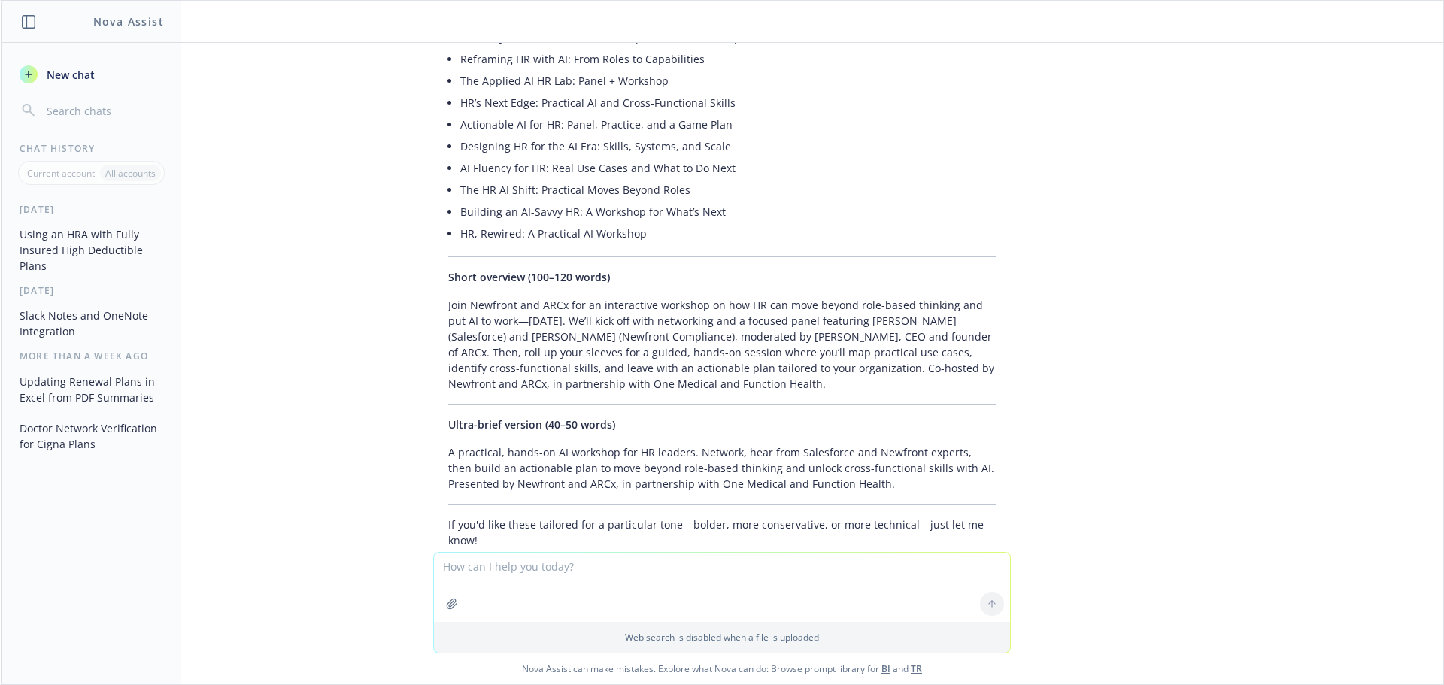
click at [540, 562] on textarea at bounding box center [722, 587] width 576 height 69
type textarea "what's the objective?"
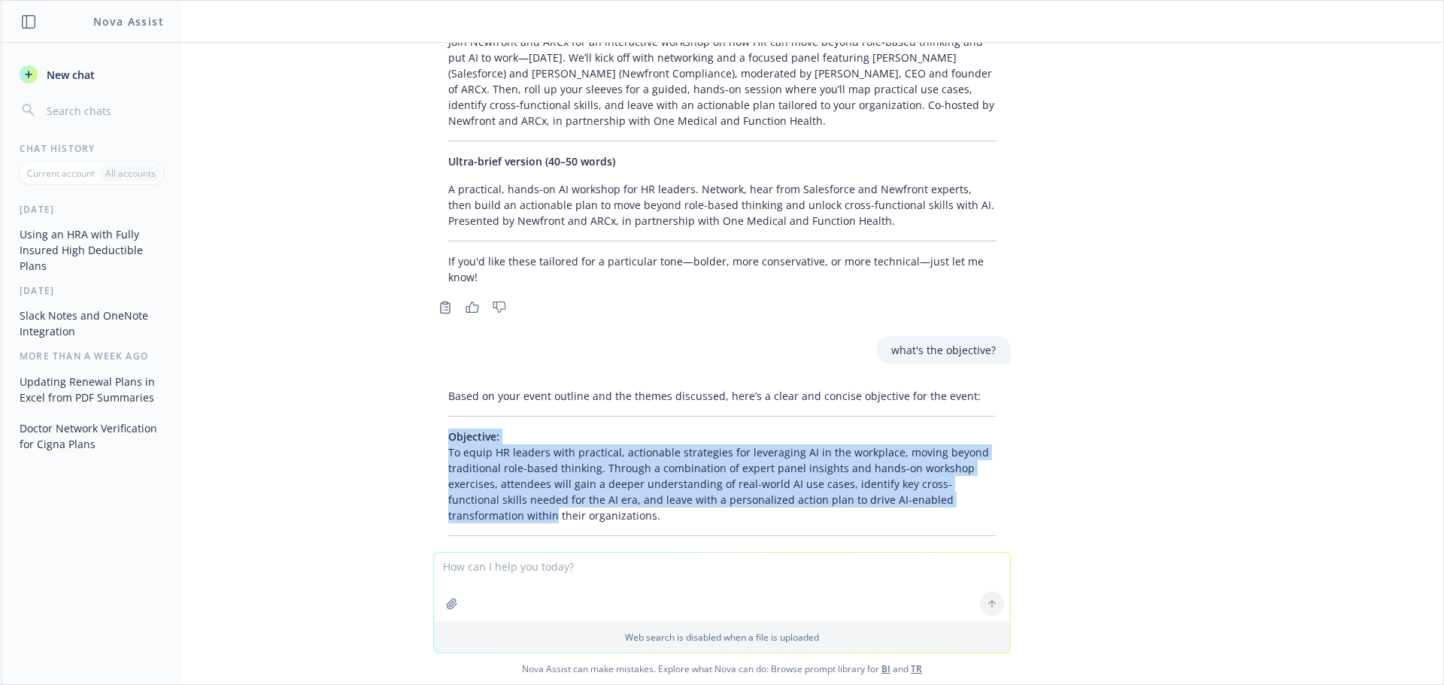
scroll to position [11142, 0]
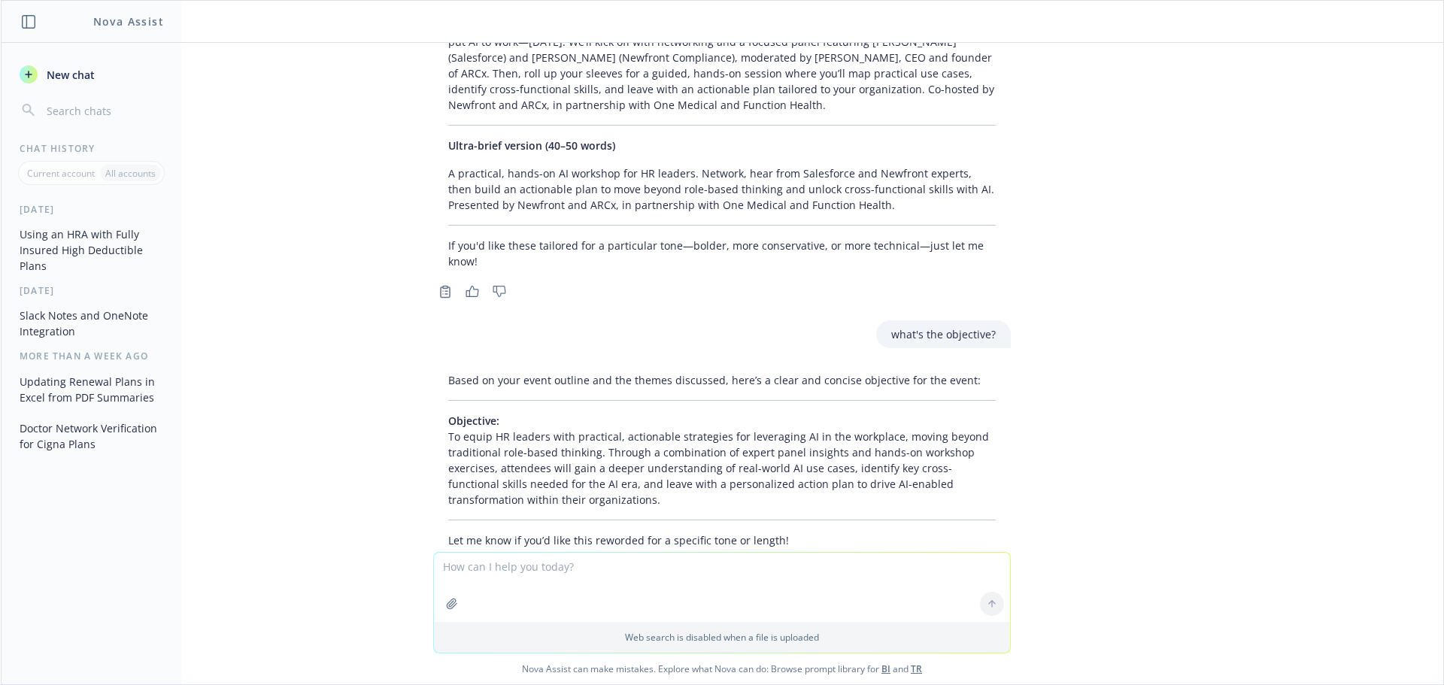
click at [600, 444] on div "Based on your event outline and the themes discussed, here’s a clear and concis…" at bounding box center [722, 460] width 578 height 188
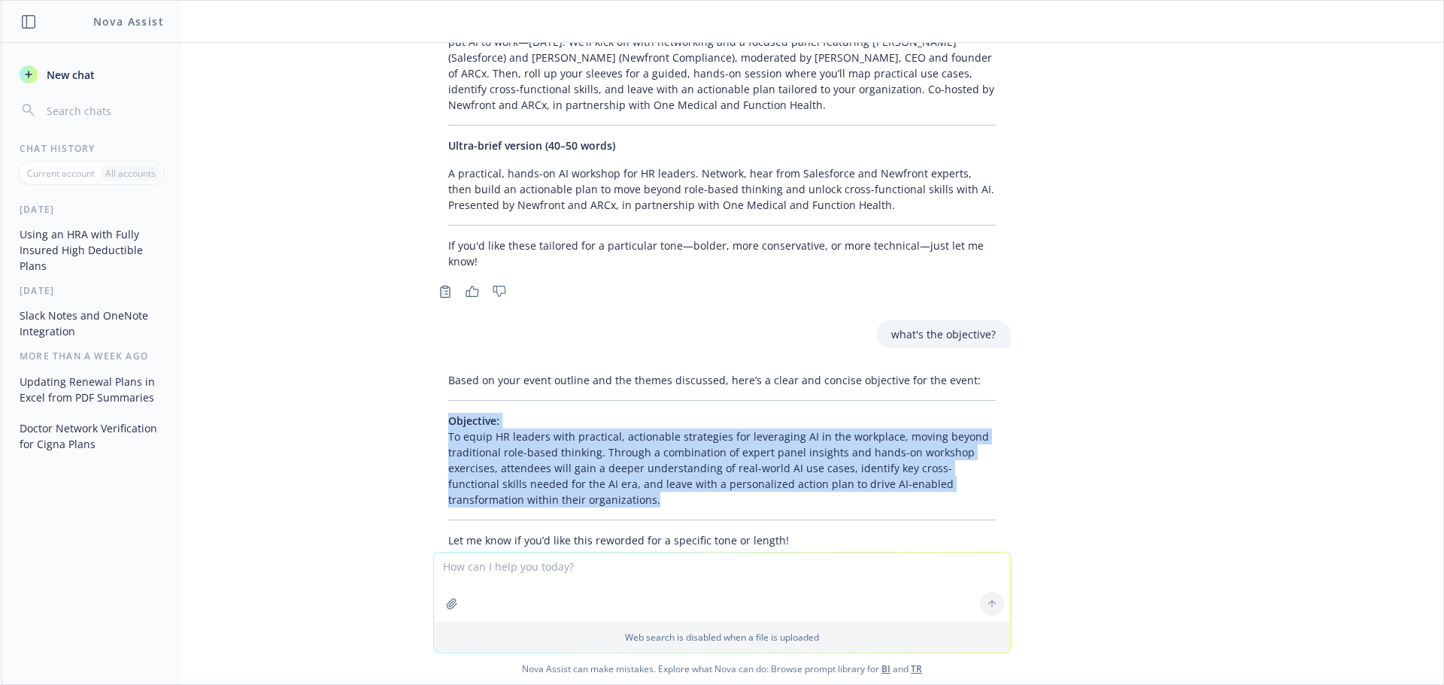
drag, startPoint x: 566, startPoint y: 442, endPoint x: 439, endPoint y: 357, distance: 152.9
click at [448, 413] on p "Objective: To equip HR leaders with practical, actionable strategies for levera…" at bounding box center [722, 460] width 548 height 95
copy p "Objective: To equip HR leaders with practical, actionable strategies for levera…"
click at [450, 603] on icon "button" at bounding box center [452, 604] width 10 height 10
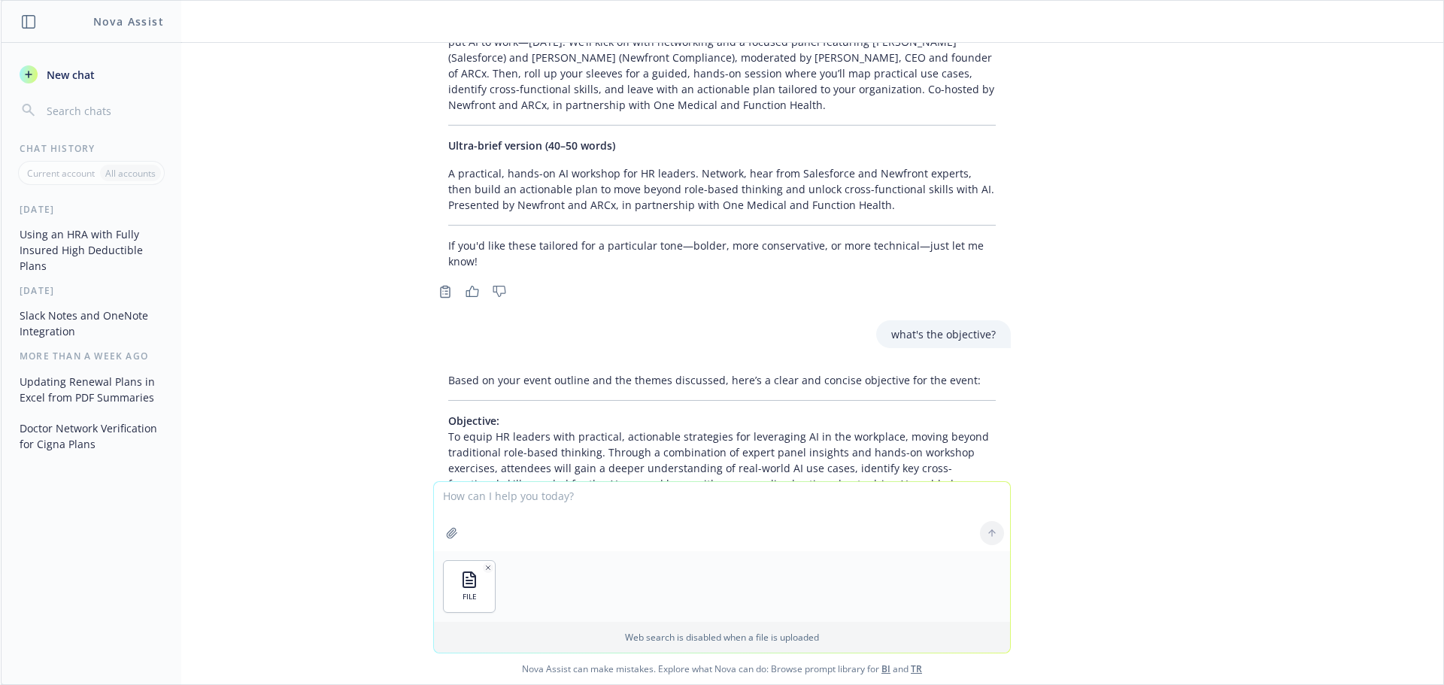
click at [586, 490] on textarea at bounding box center [722, 516] width 576 height 69
type textarea "see revised. Can you go through and provide any updates to this event outline t…"
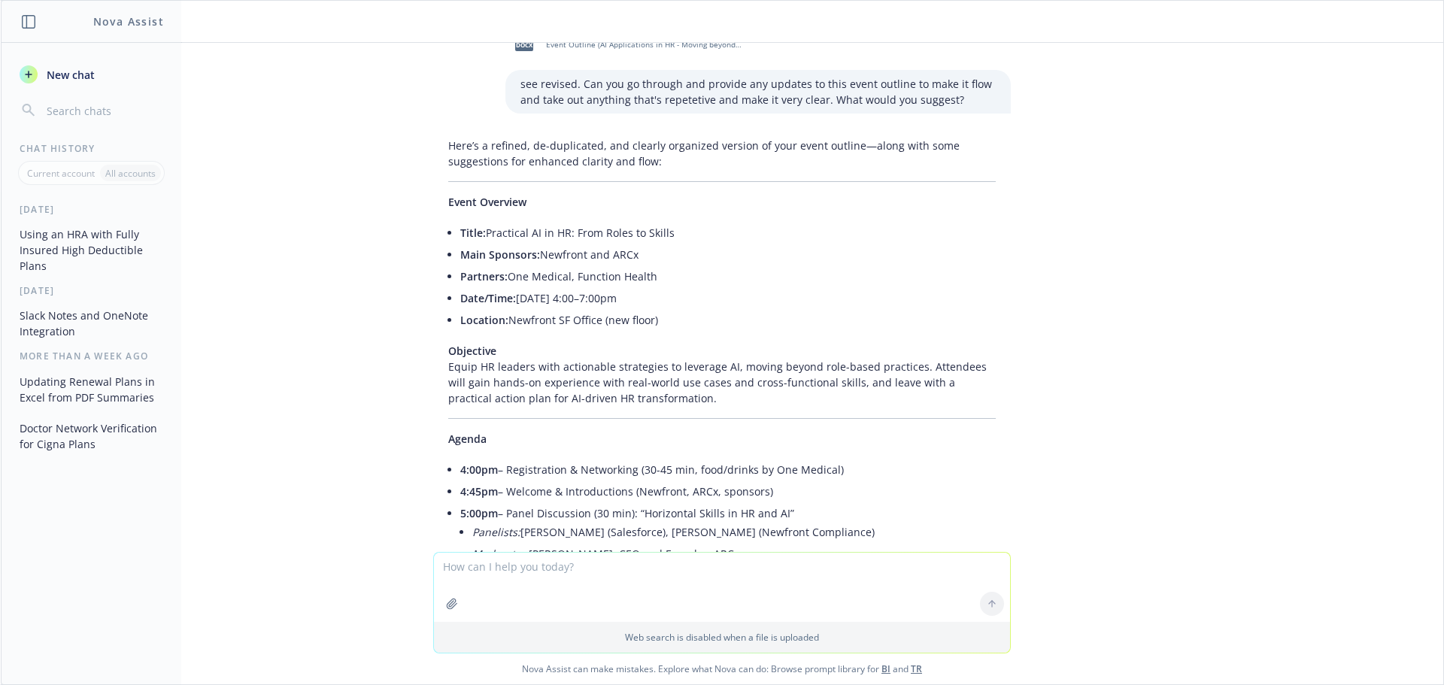
scroll to position [11736, 0]
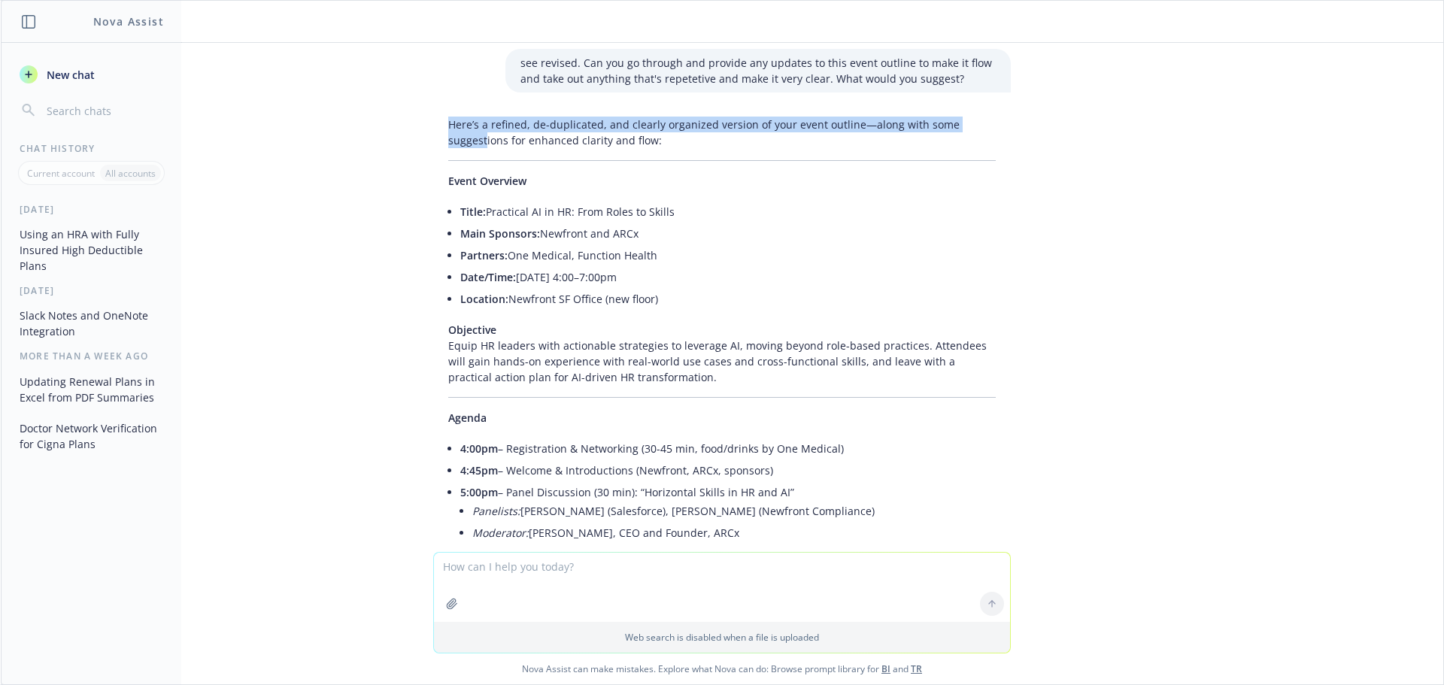
drag, startPoint x: 439, startPoint y: 59, endPoint x: 474, endPoint y: 80, distance: 40.9
click at [474, 117] on p "Here’s a refined, de-duplicated, and clearly organized version of your event ou…" at bounding box center [722, 133] width 548 height 32
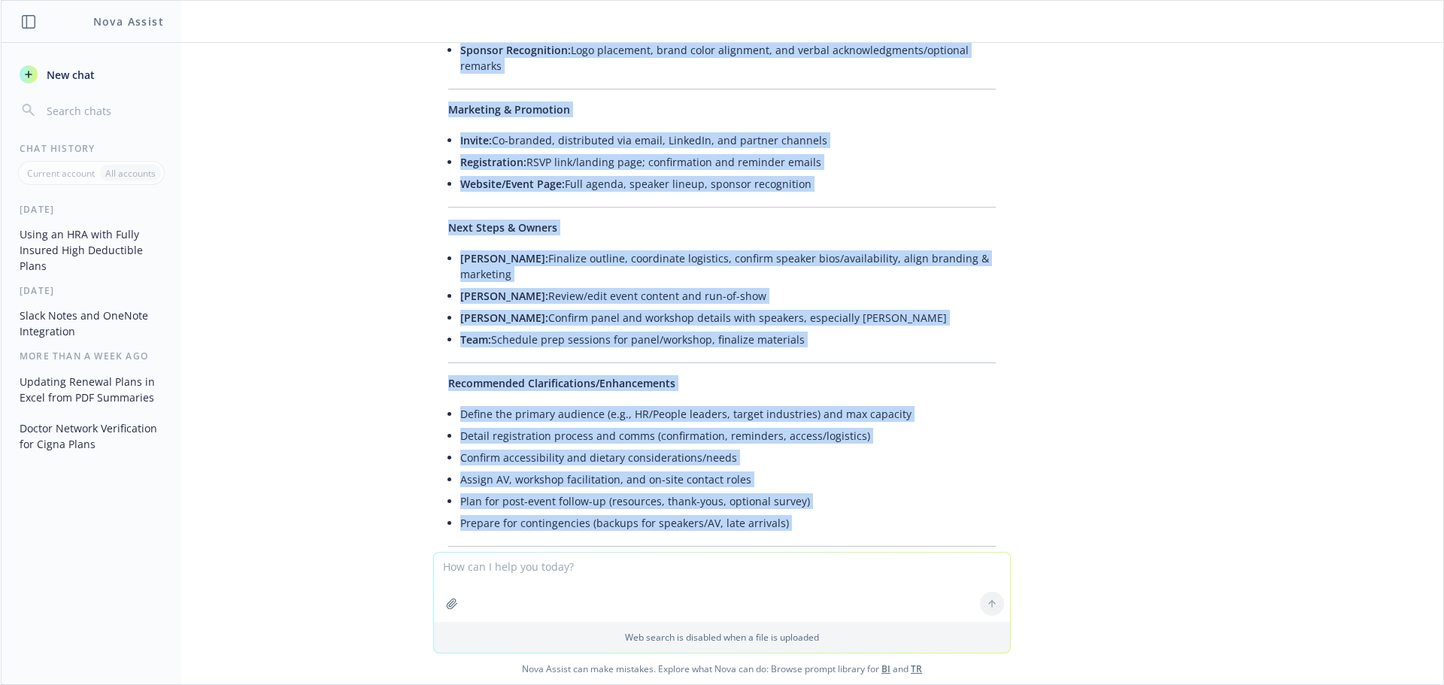
scroll to position [12727, 0]
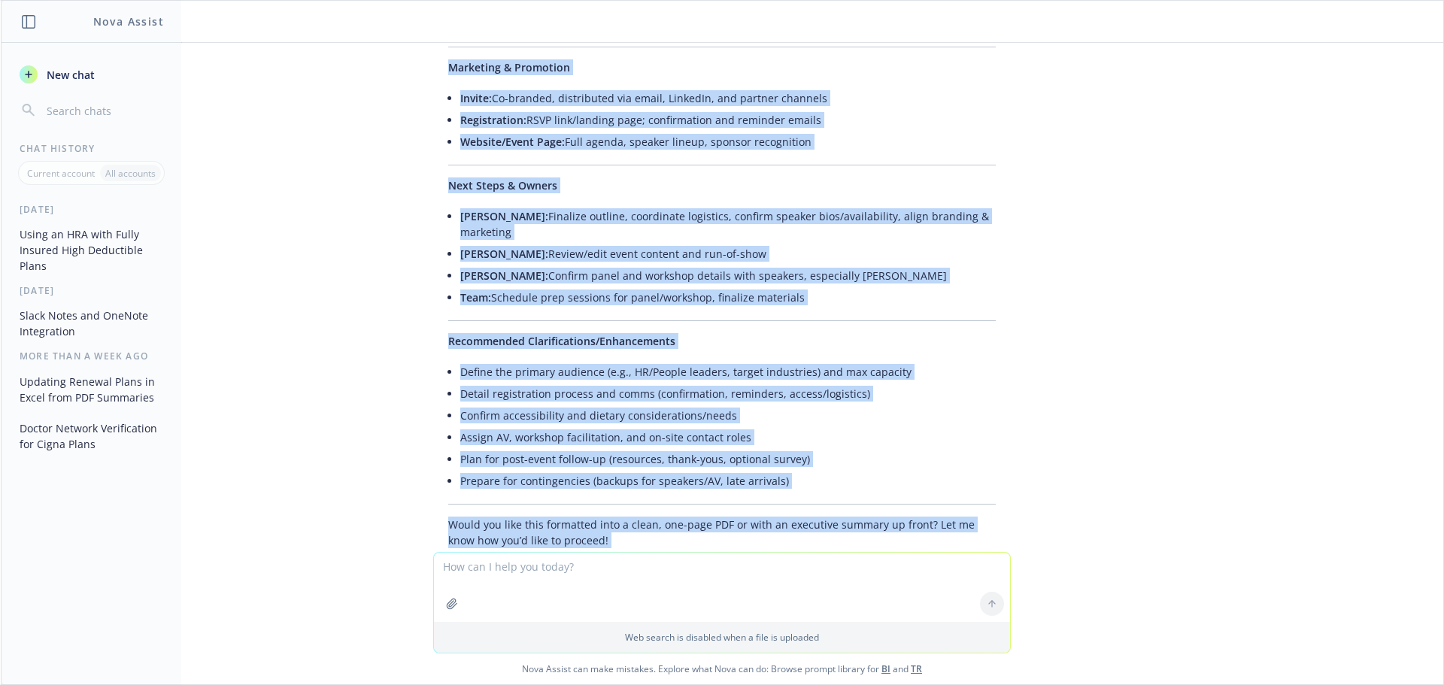
drag, startPoint x: 438, startPoint y: 114, endPoint x: 826, endPoint y: 248, distance: 410.6
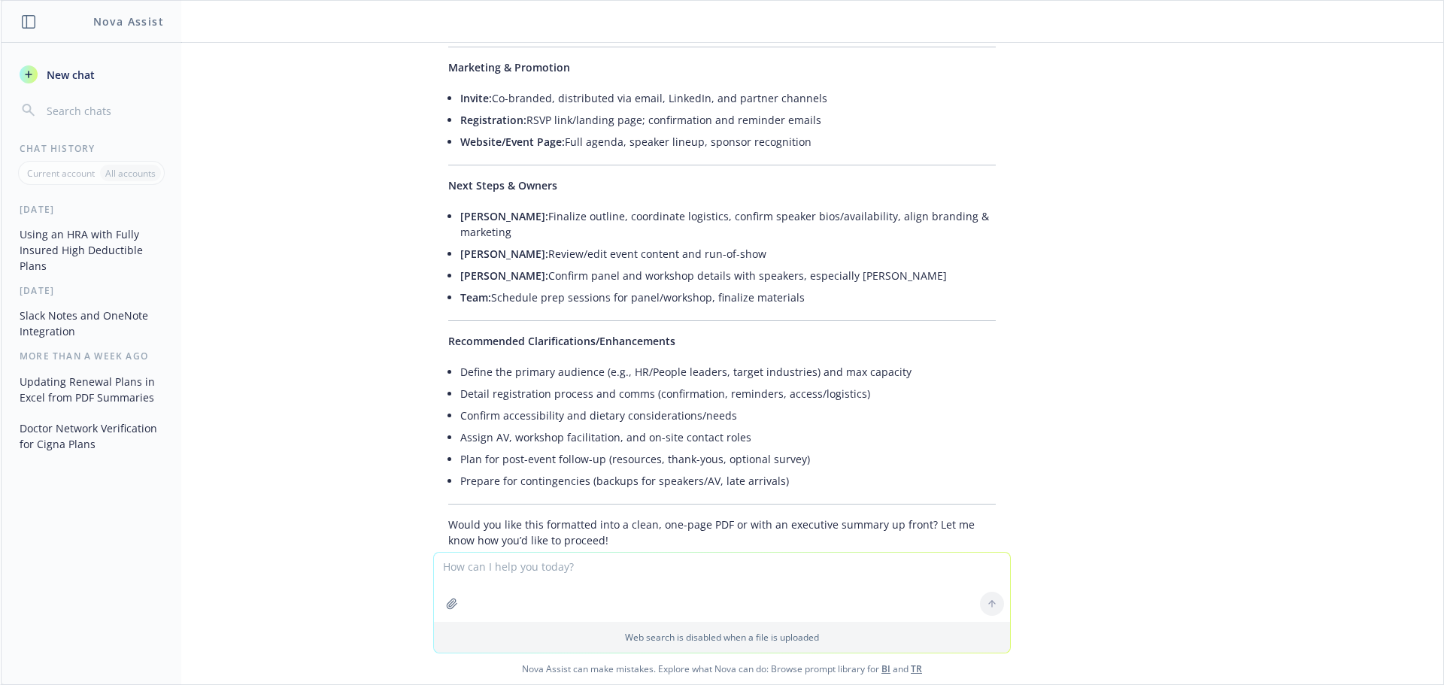
click at [572, 578] on textarea at bounding box center [722, 587] width 576 height 69
click at [662, 583] on textarea at bounding box center [722, 587] width 576 height 69
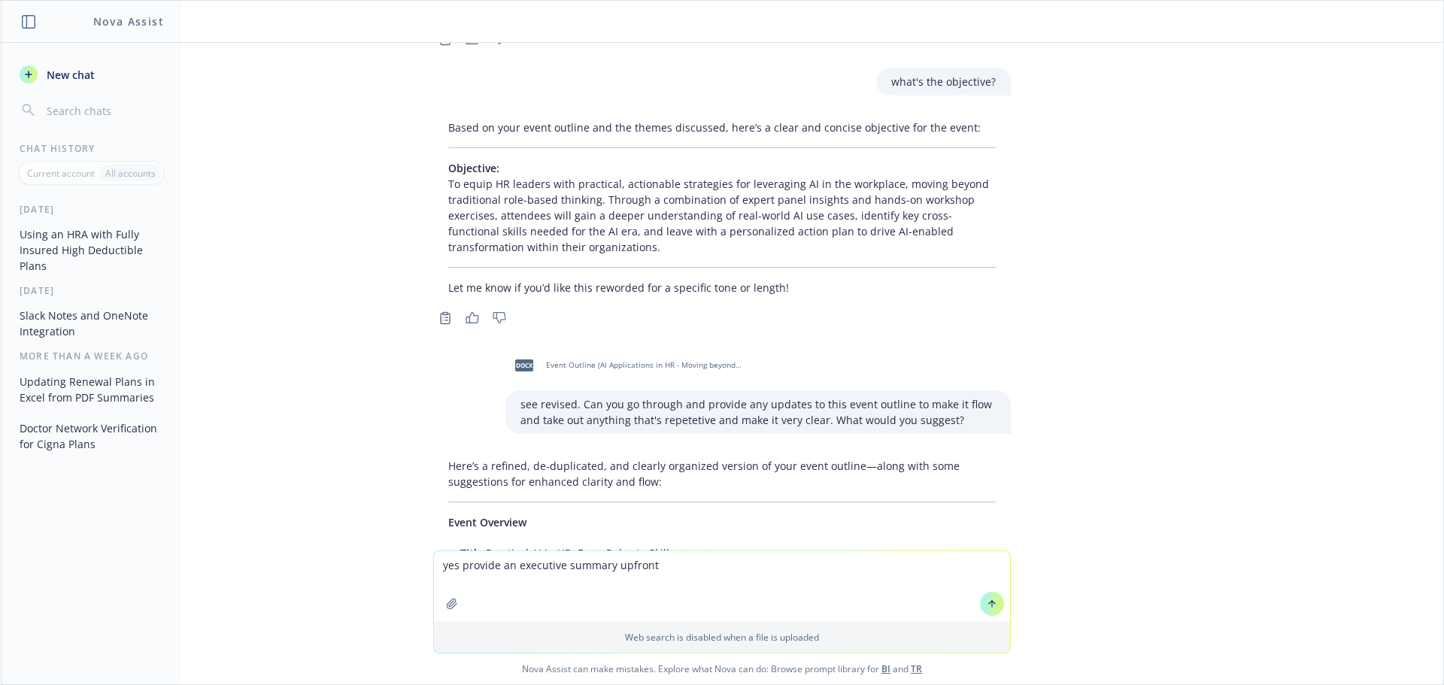
scroll to position [10951, 0]
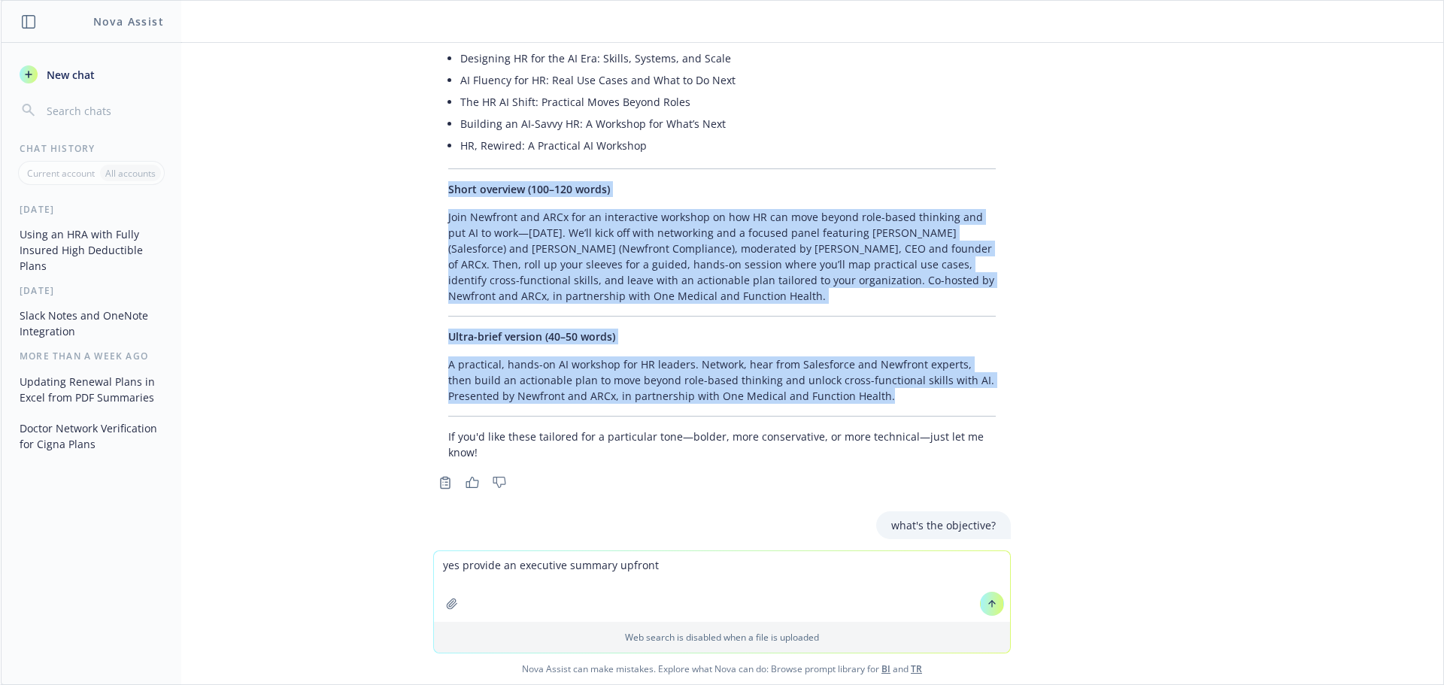
drag, startPoint x: 903, startPoint y: 326, endPoint x: 387, endPoint y: 115, distance: 557.7
click at [387, 115] on div "what does this mean? What about keeping a fully insured option but running an H…" at bounding box center [722, 297] width 1443 height 508
copy div "Short overview (100–120 words) Join Newfront and ARCx for an interactive worksh…"
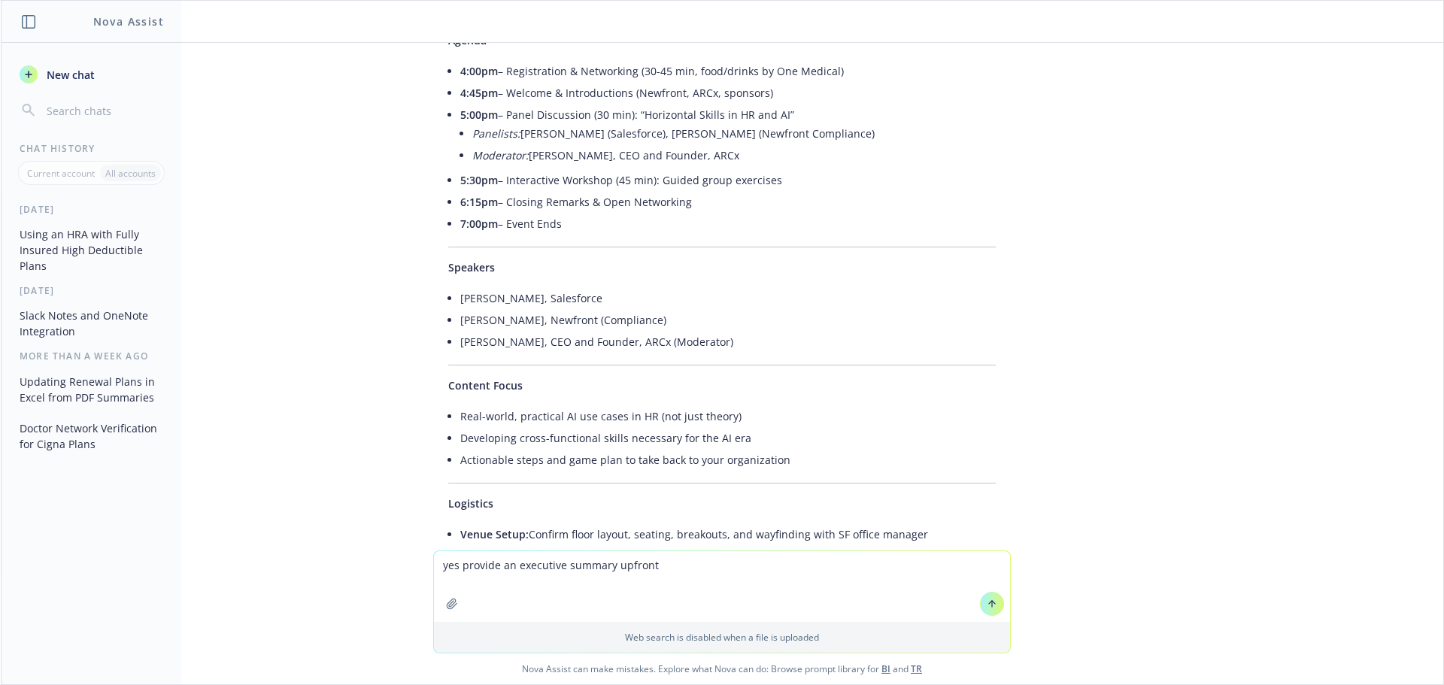
scroll to position [12729, 0]
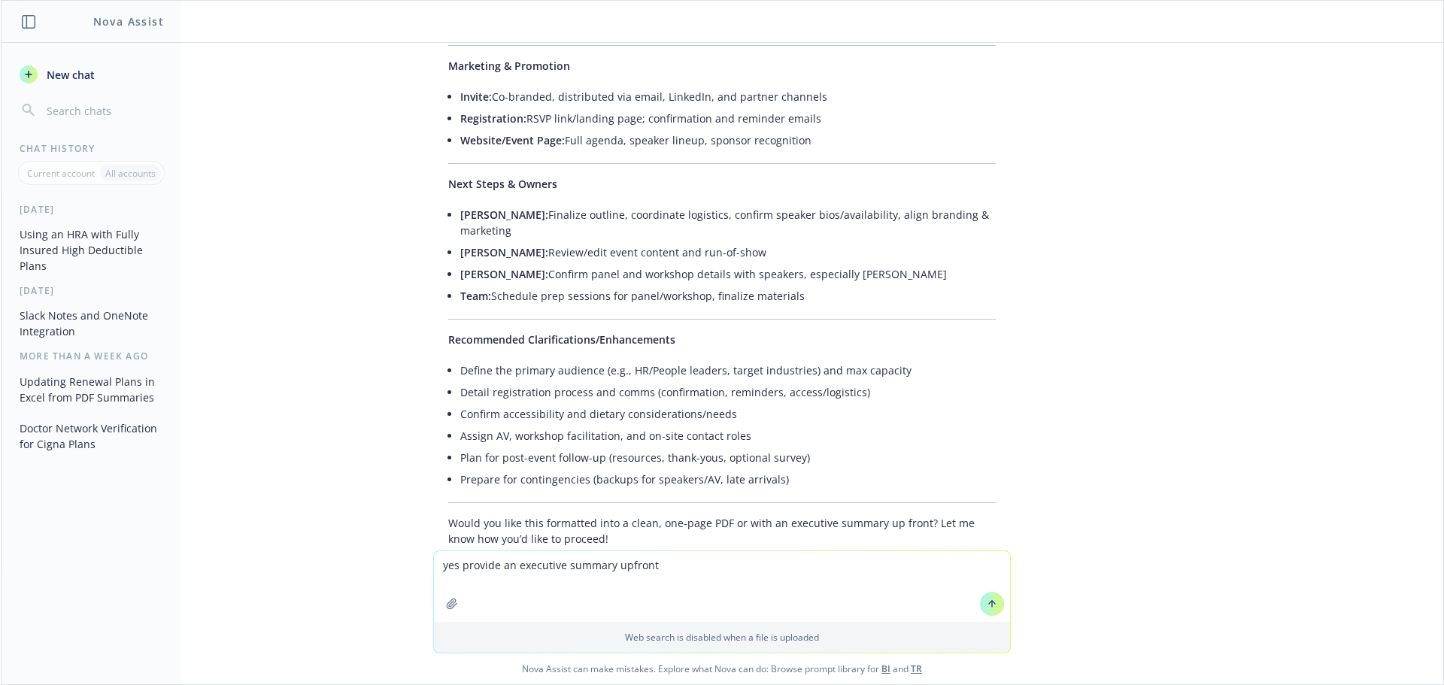
click at [692, 563] on textarea "yes provide an executive summary upfront" at bounding box center [722, 586] width 576 height 71
paste textarea "Short overview (100–120 words) Join Newfront and ARCx for an interactive worksh…"
type textarea "lor ipsumdo si ametconse adipisc elitsed doe temp in utlab etdolore ma aliqu en…"
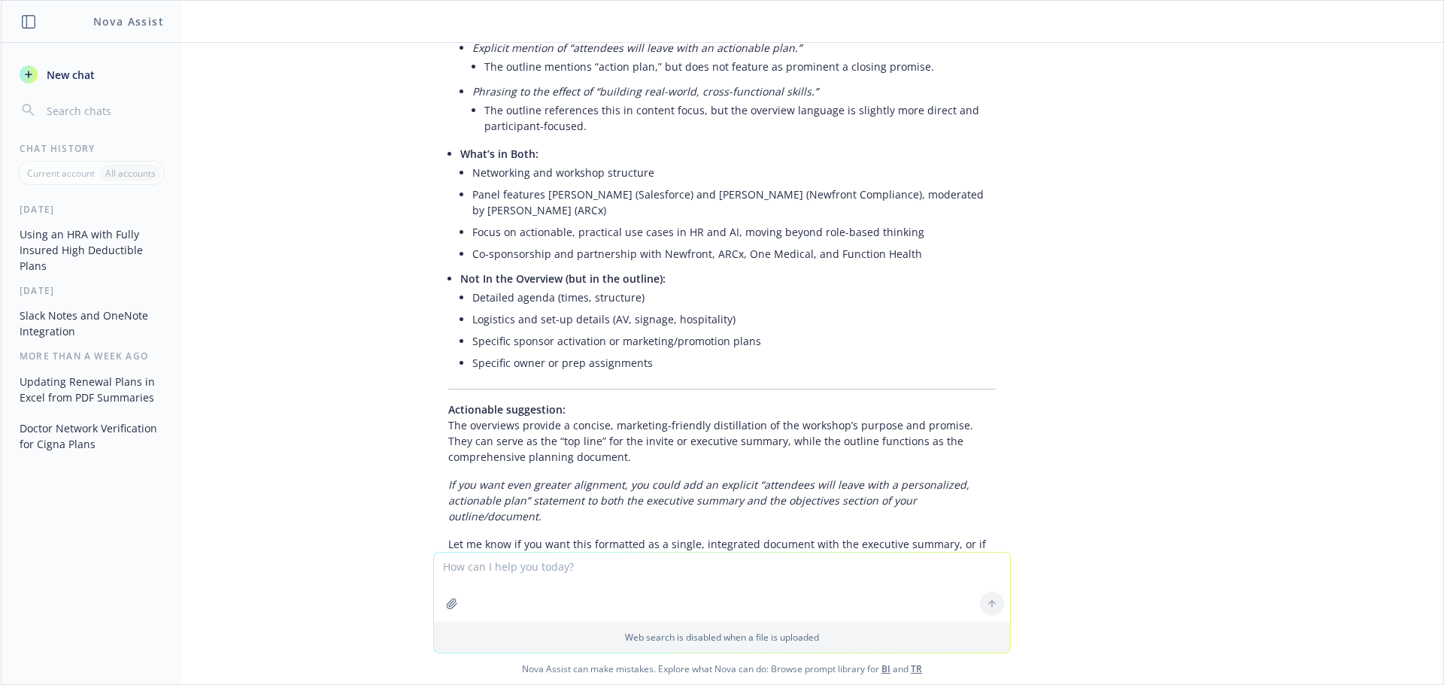
scroll to position [13869, 0]
click at [628, 557] on textarea at bounding box center [722, 587] width 576 height 69
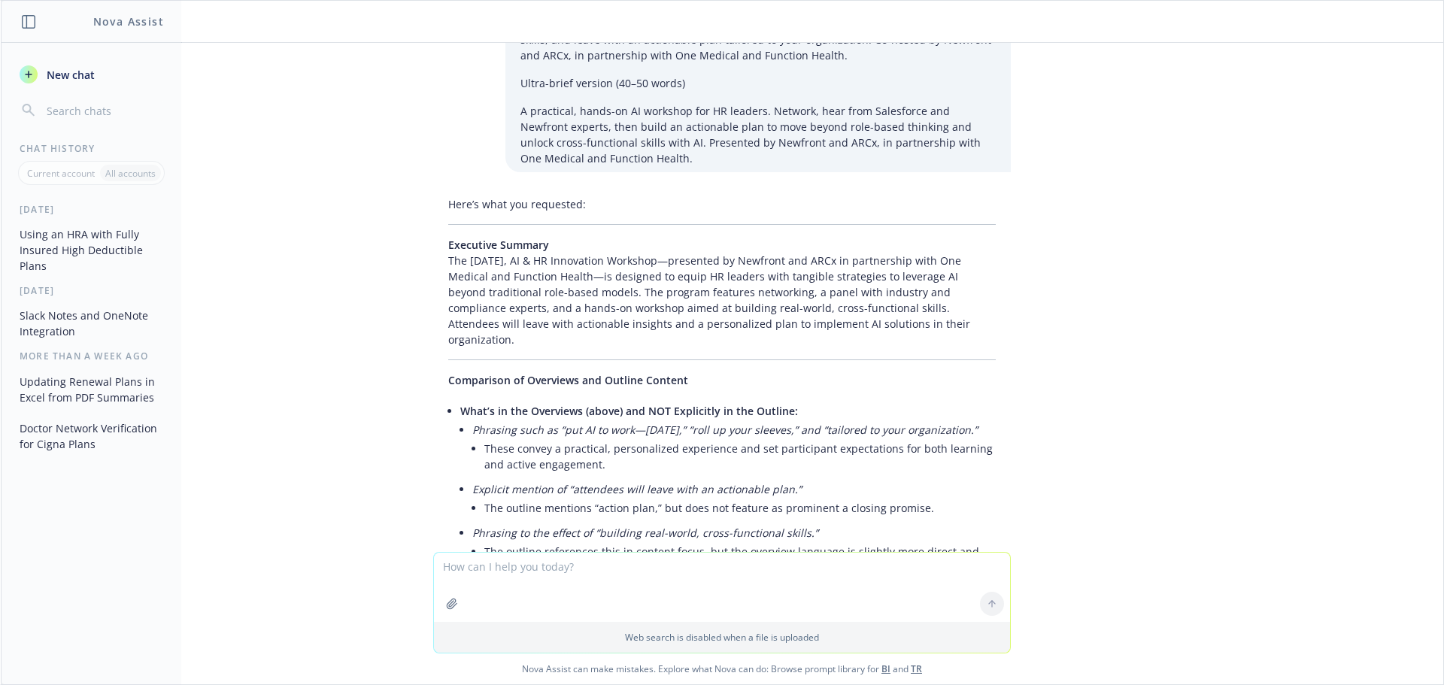
drag, startPoint x: 437, startPoint y: 179, endPoint x: 969, endPoint y: 259, distance: 537.8
click at [969, 259] on p "Executive Summary The [DATE], AI & HR Innovation Workshop—presented by Newfront…" at bounding box center [722, 292] width 548 height 111
copy p "Executive Summary The [DATE], AI & HR Innovation Workshop—presented by Newfront…"
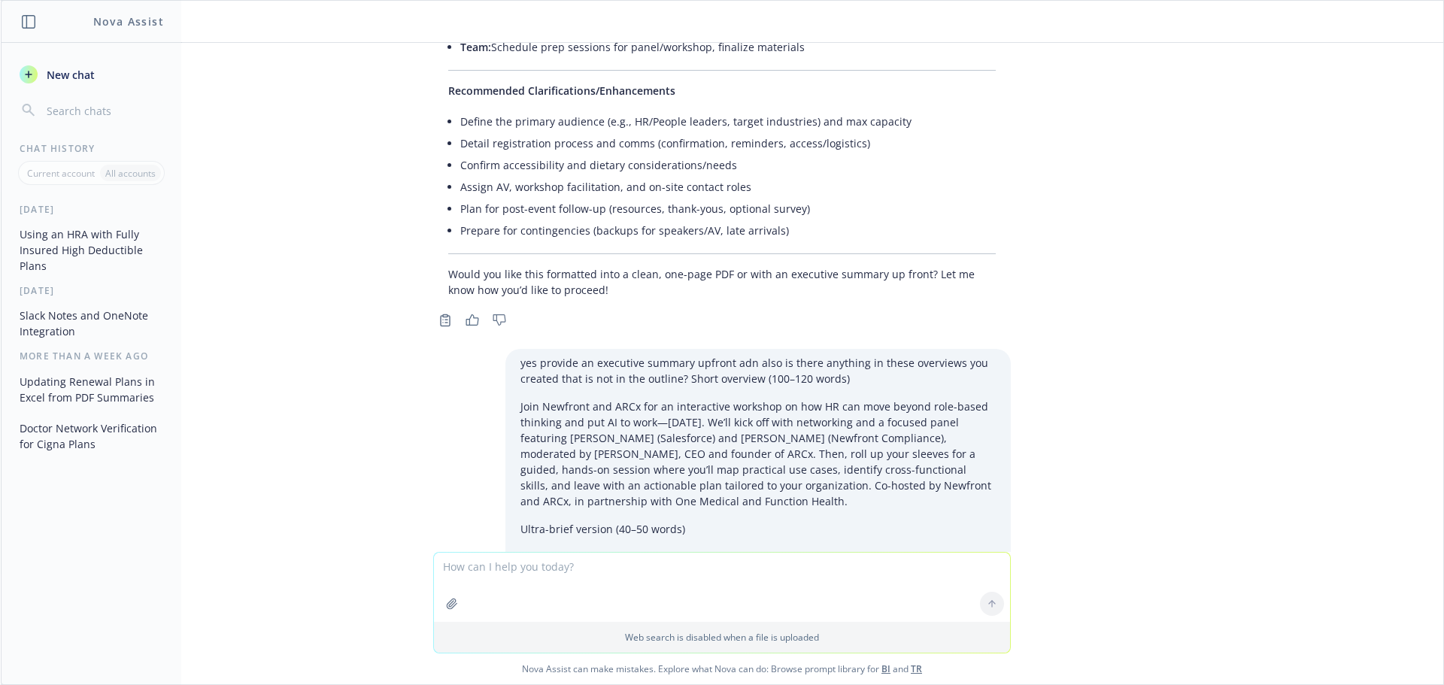
scroll to position [12533, 0]
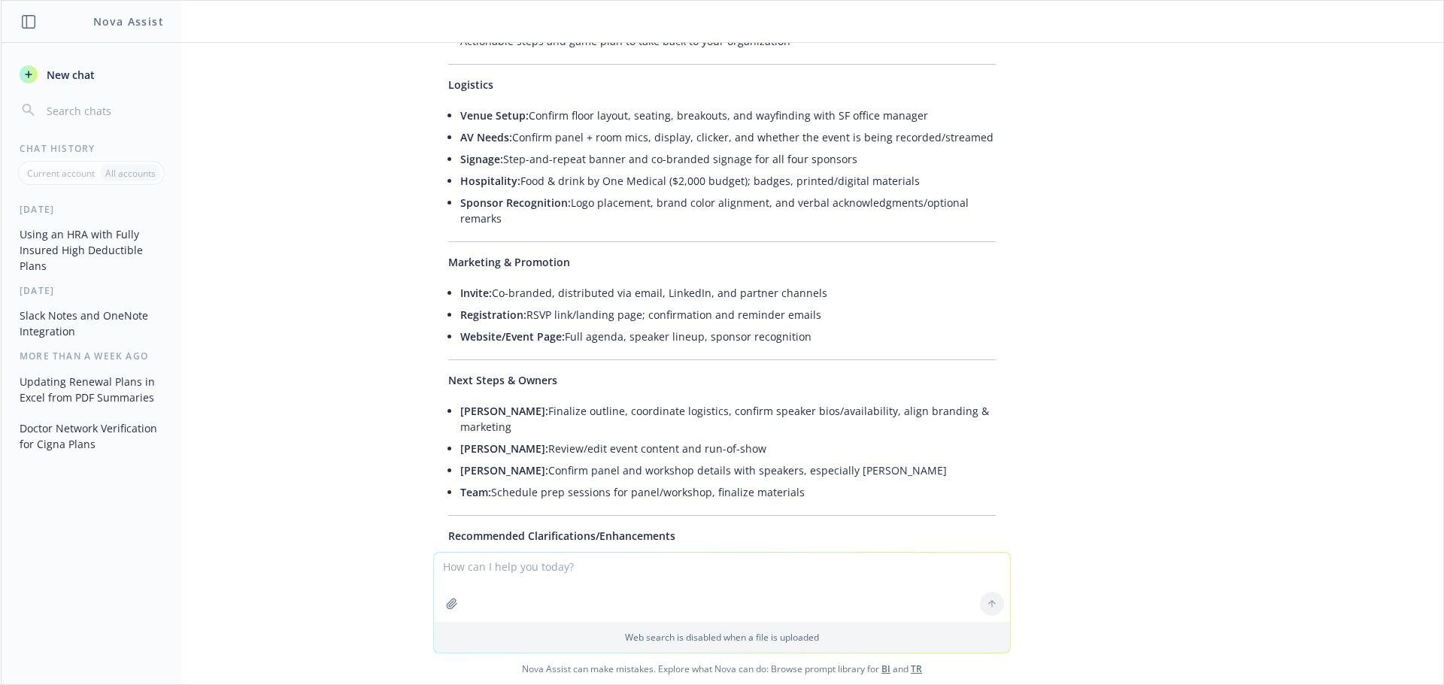
click at [824, 326] on li "Website/Event Page: Full agenda, speaker lineup, sponsor recognition" at bounding box center [728, 337] width 536 height 22
click at [648, 438] on li "[PERSON_NAME]: Review/edit event content and run-of-show" at bounding box center [728, 449] width 536 height 22
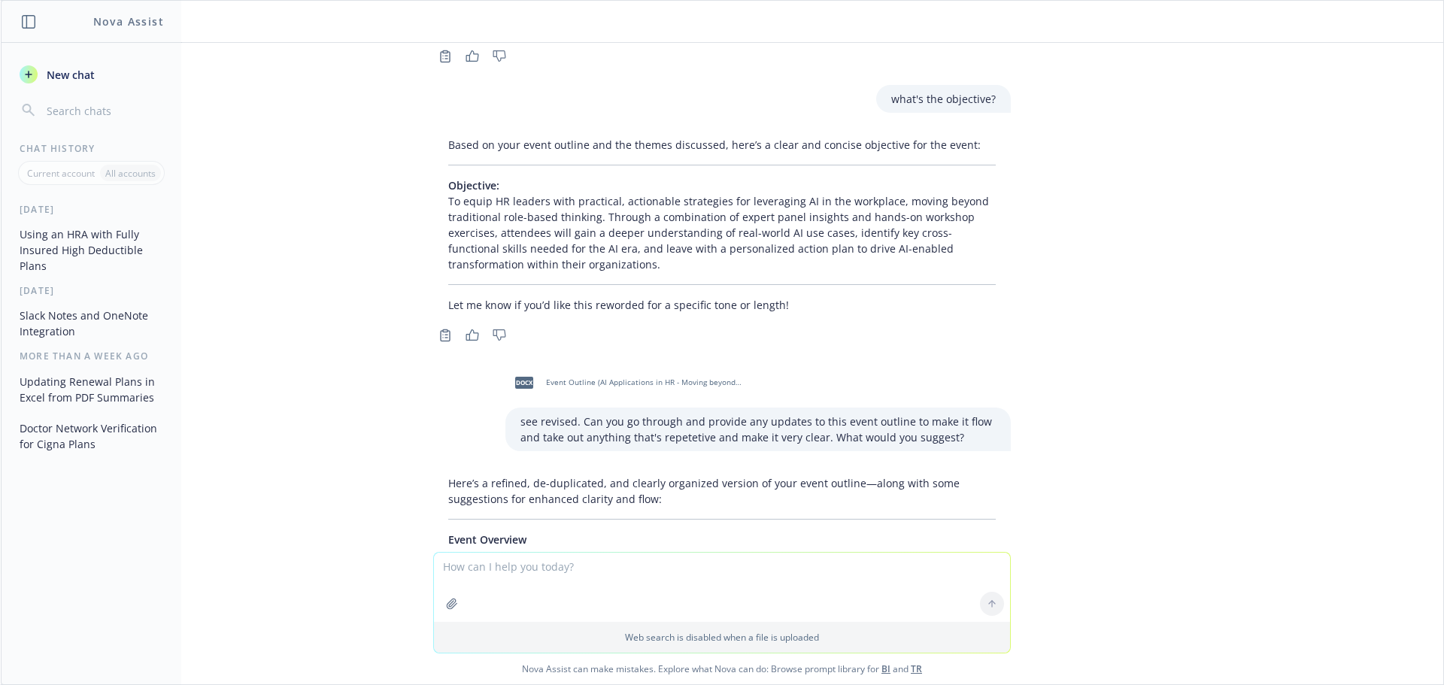
scroll to position [11371, 0]
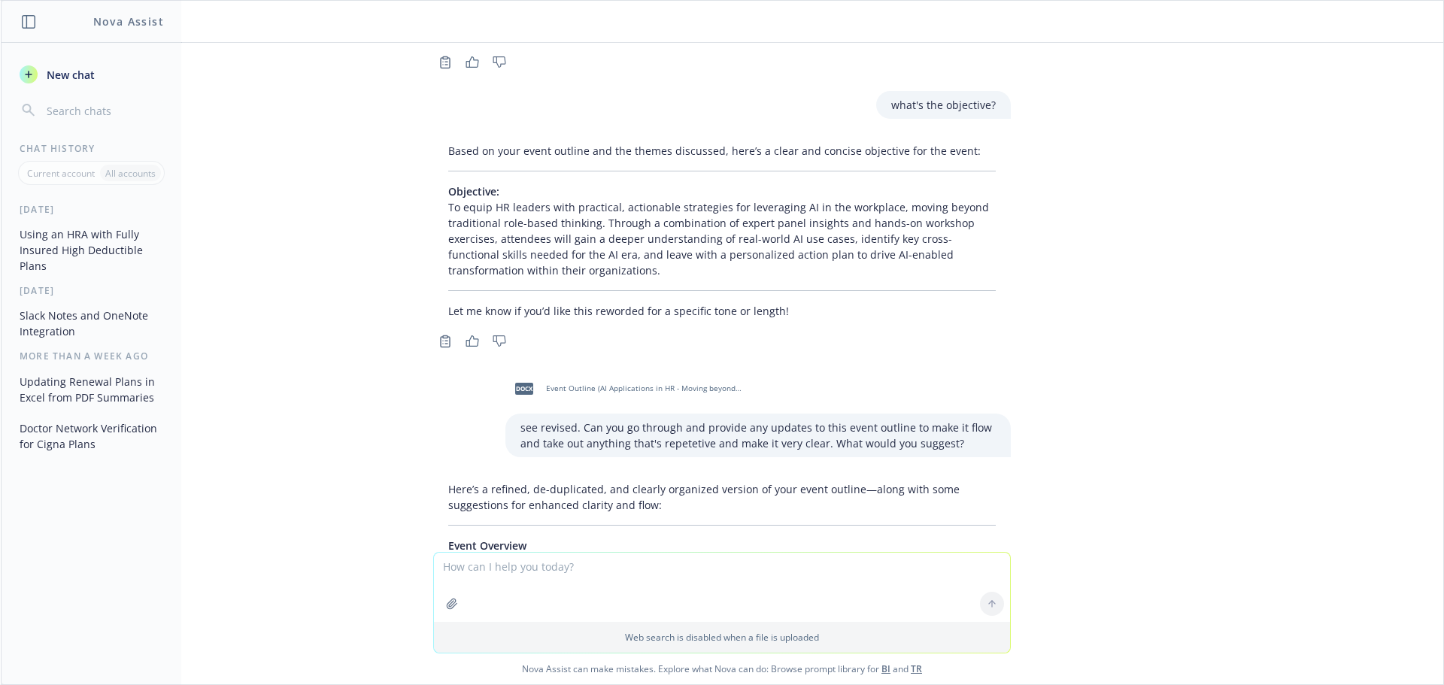
drag, startPoint x: 846, startPoint y: 422, endPoint x: 439, endPoint y: 475, distance: 410.4
click at [448, 539] on span "Event Overview" at bounding box center [487, 546] width 78 height 14
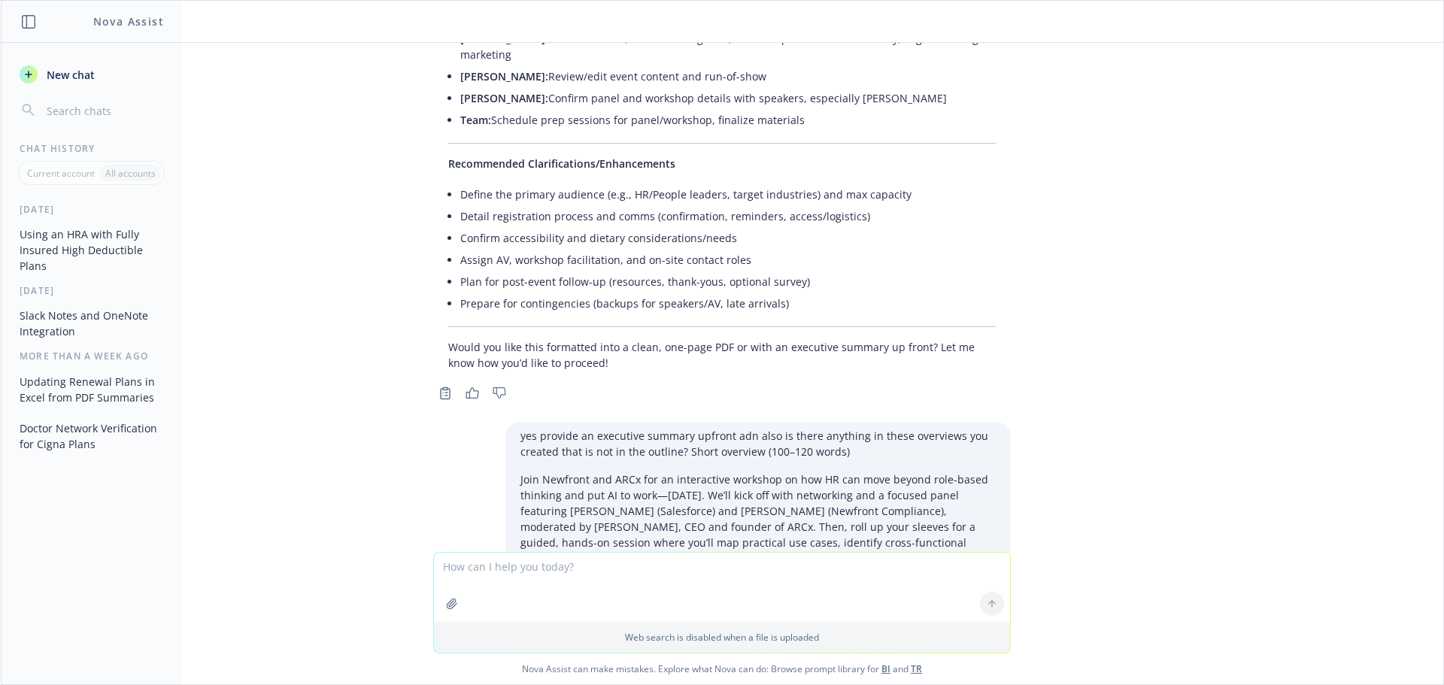
scroll to position [12763, 0]
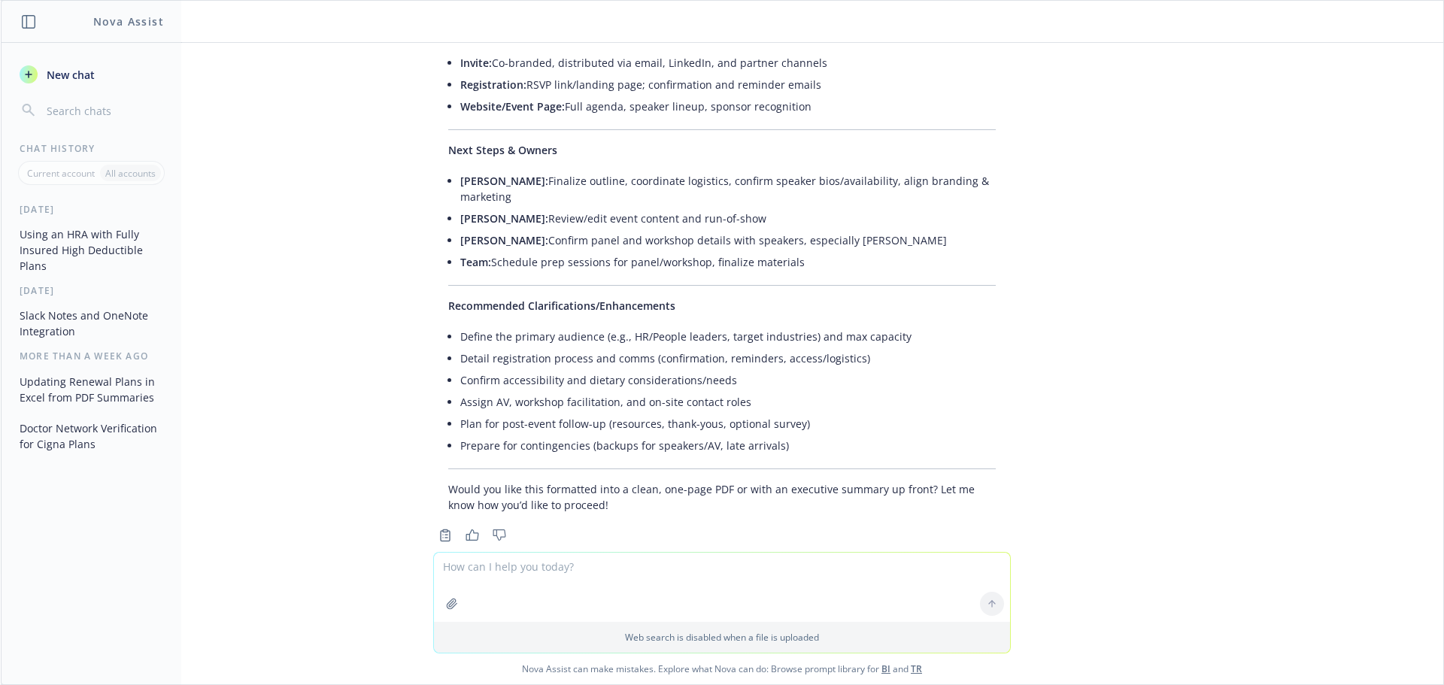
drag, startPoint x: 436, startPoint y: 477, endPoint x: 804, endPoint y: 211, distance: 454.3
copy div "Lorem Ipsumdol Sitam: Consectet AD el SE: Doei Tempo in Utlabo Etdo Magnaali: E…"
